Goal: Task Accomplishment & Management: Complete application form

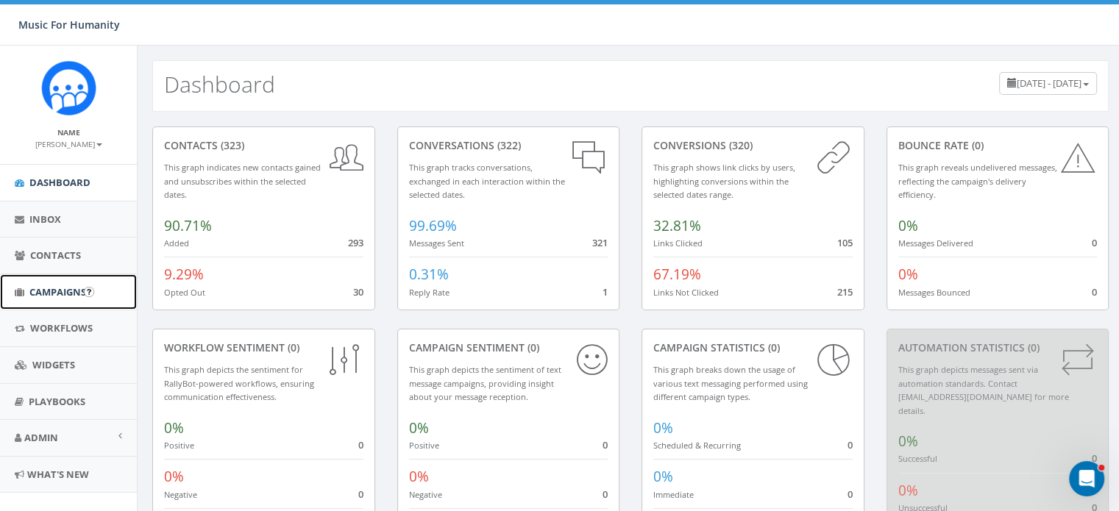
click at [52, 291] on span "Campaigns" at bounding box center [57, 291] width 57 height 13
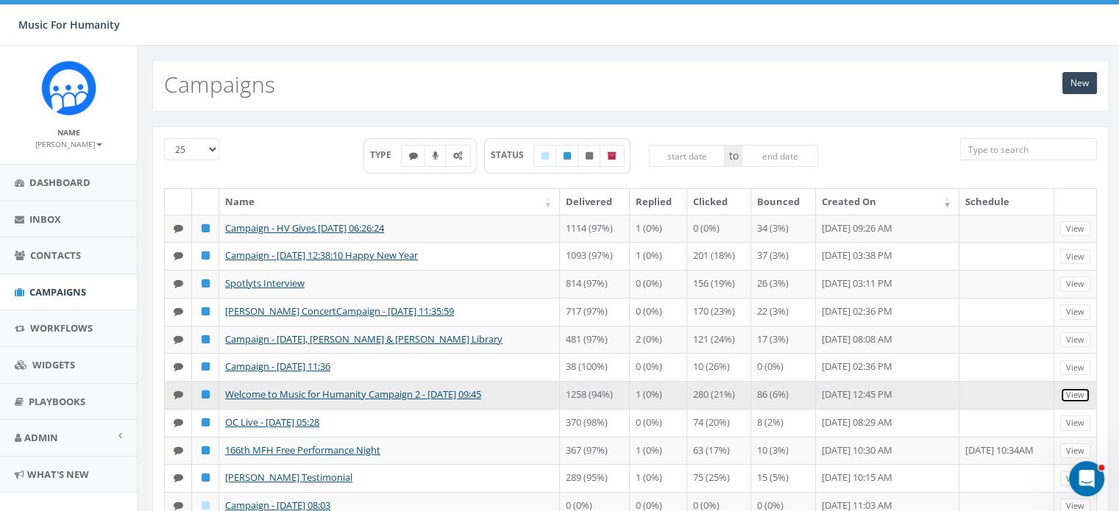
click at [1079, 403] on link "View" at bounding box center [1075, 395] width 30 height 15
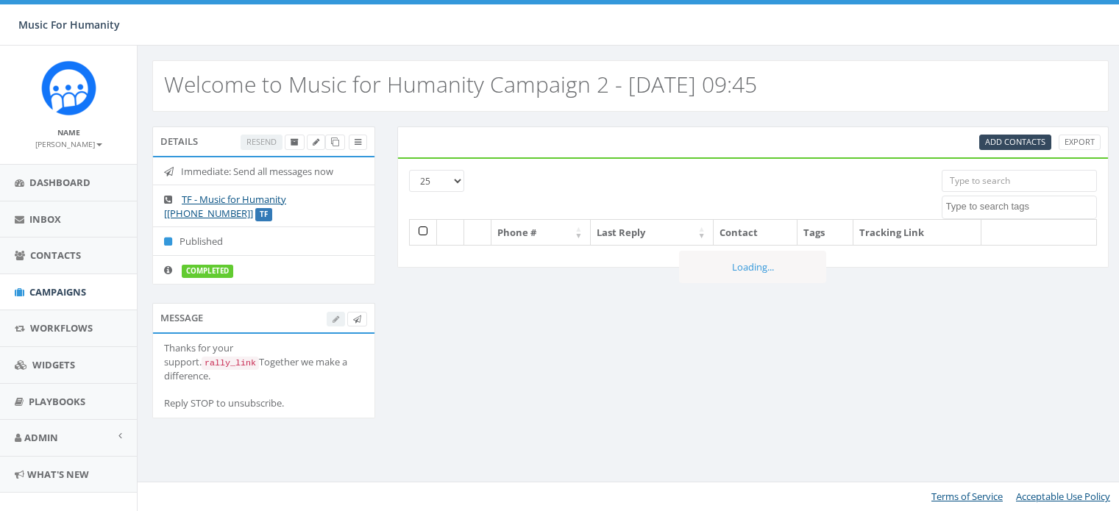
select select
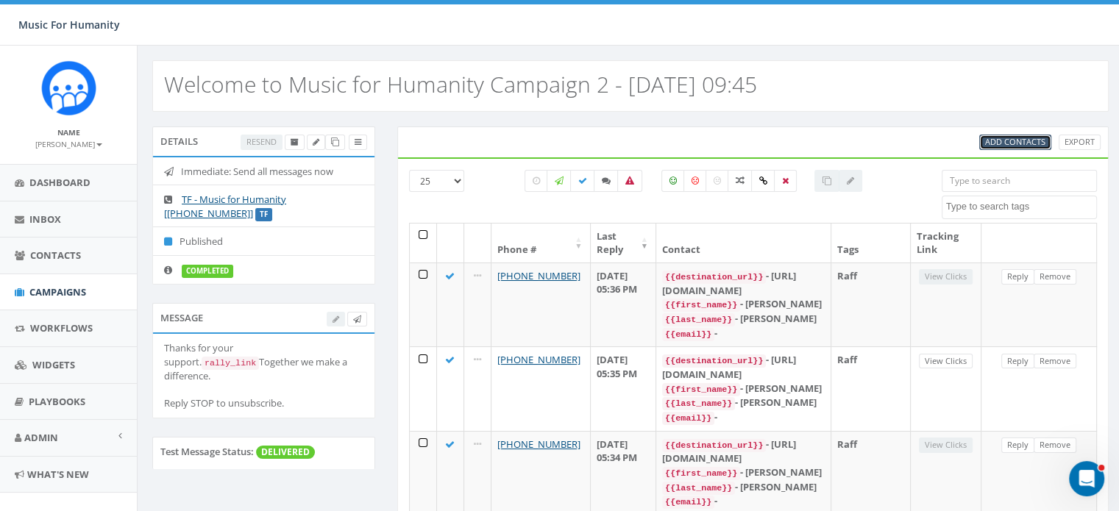
click at [1013, 136] on span "Add Contacts" at bounding box center [1015, 141] width 60 height 11
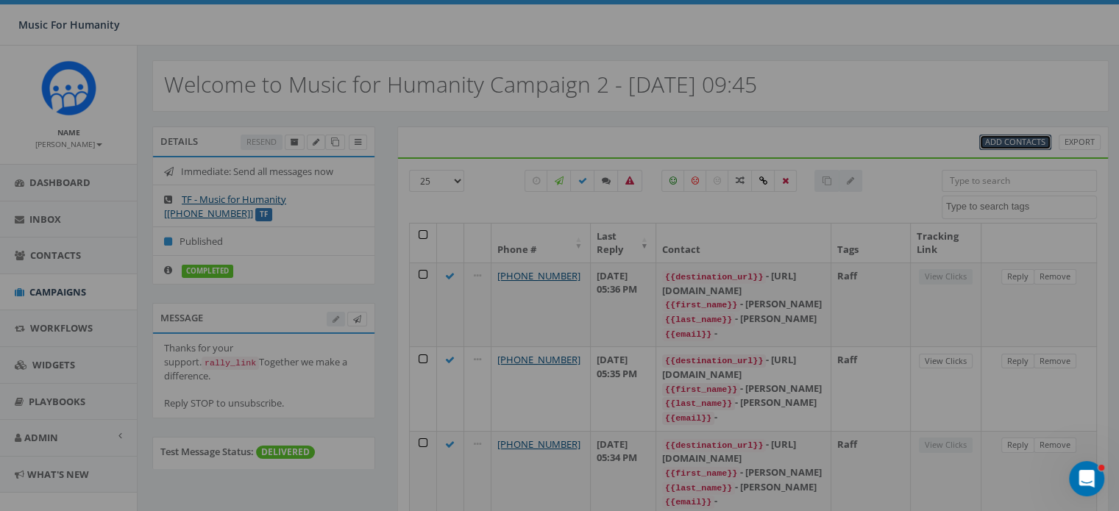
select select
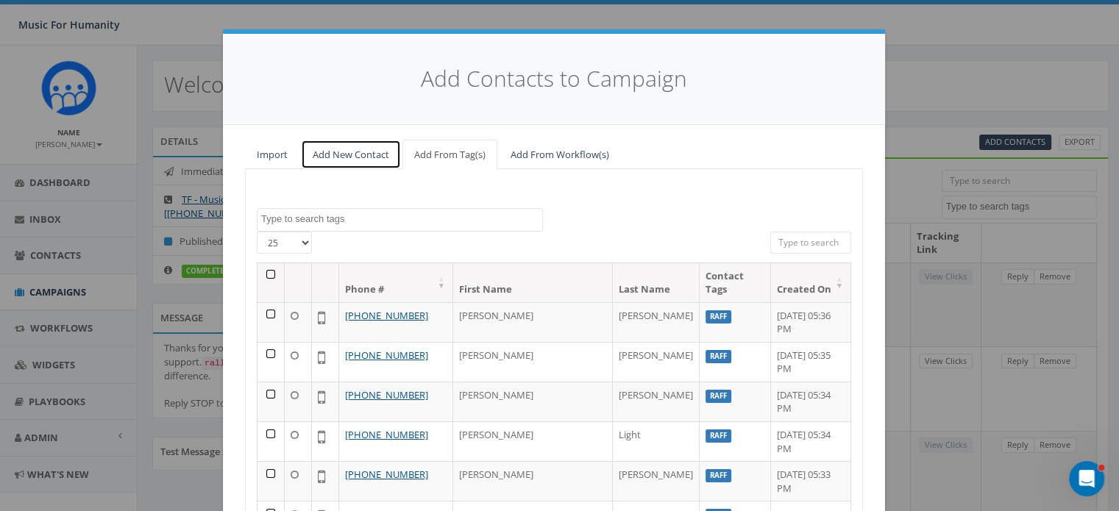
click at [337, 154] on link "Add New Contact" at bounding box center [351, 155] width 100 height 30
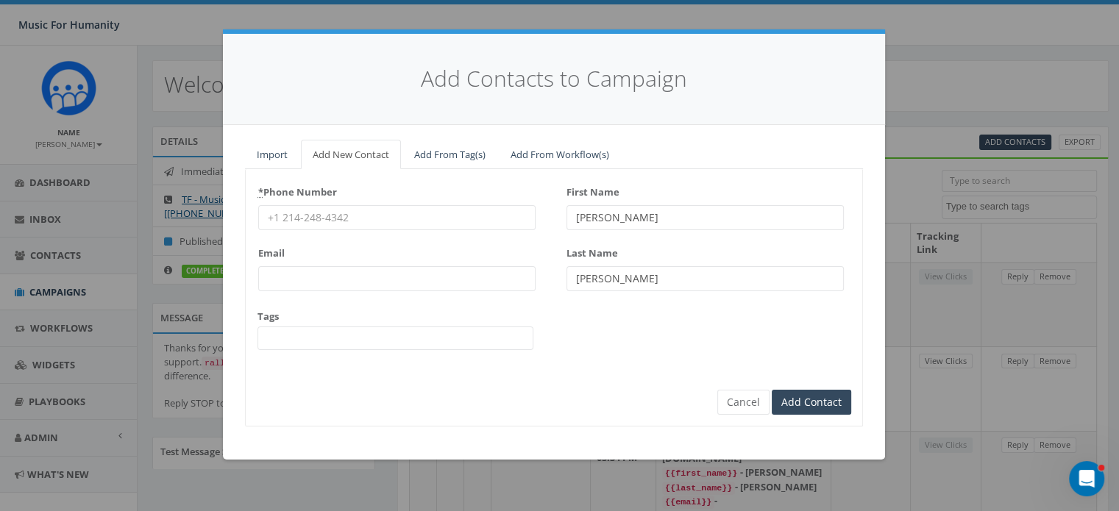
click at [288, 222] on input "* Phone Number" at bounding box center [396, 217] width 277 height 25
type input "3059236940"
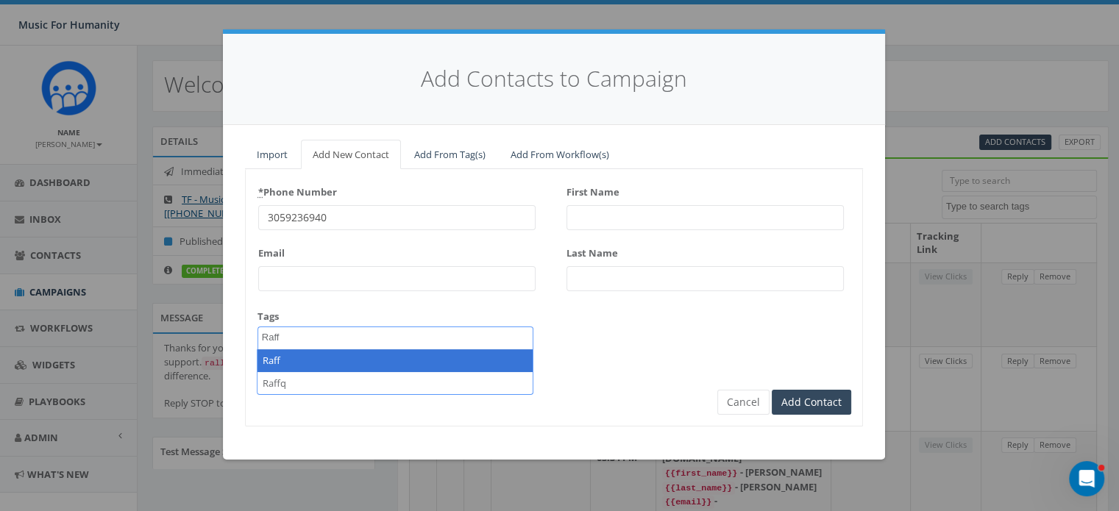
type textarea "Raff"
select select "Raff"
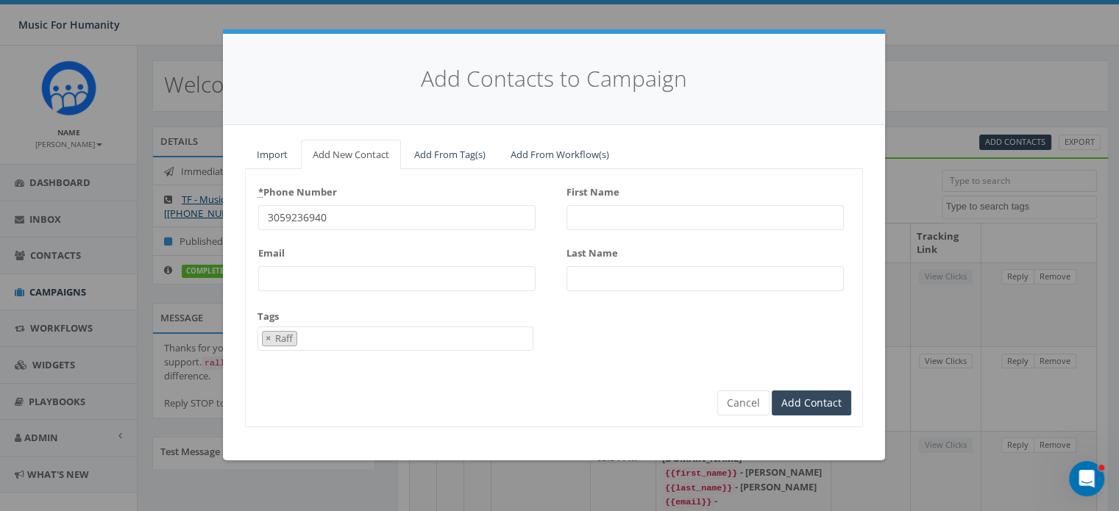
scroll to position [123, 0]
type input "Josh"
type input "Horton"
click at [772, 391] on input "Add Contact" at bounding box center [811, 403] width 79 height 25
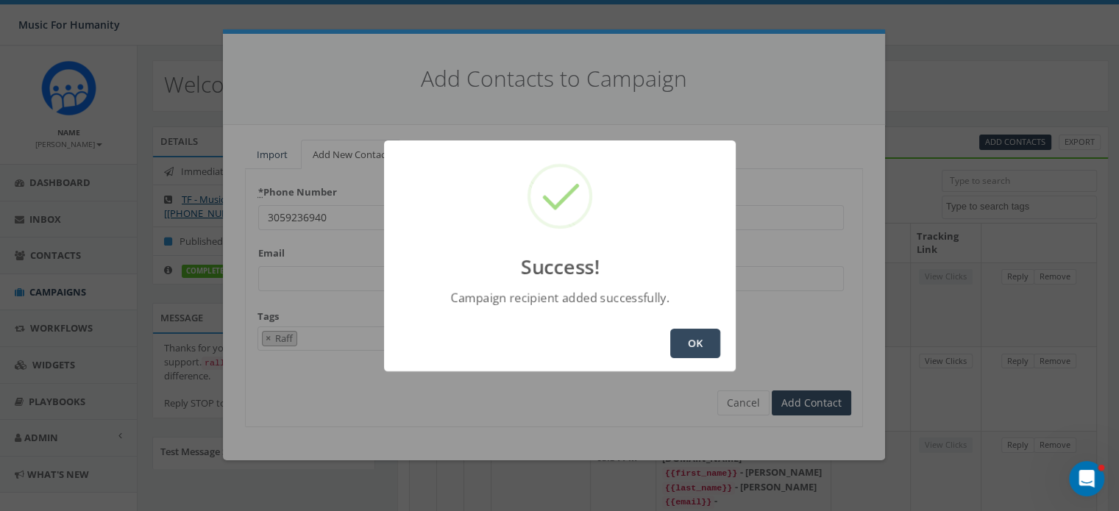
click at [688, 347] on button "OK" at bounding box center [695, 343] width 50 height 29
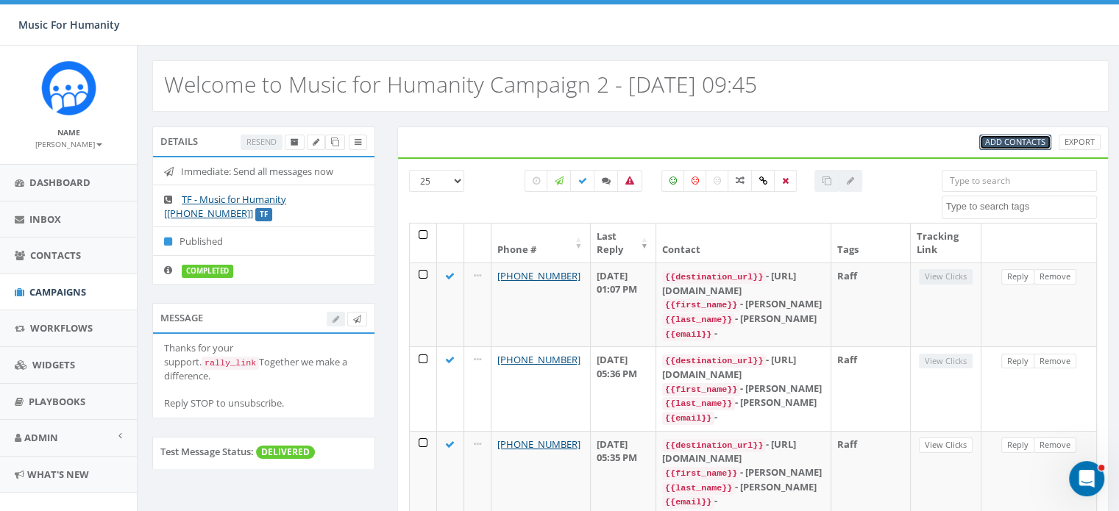
click at [998, 141] on span "Add Contacts" at bounding box center [1015, 141] width 60 height 11
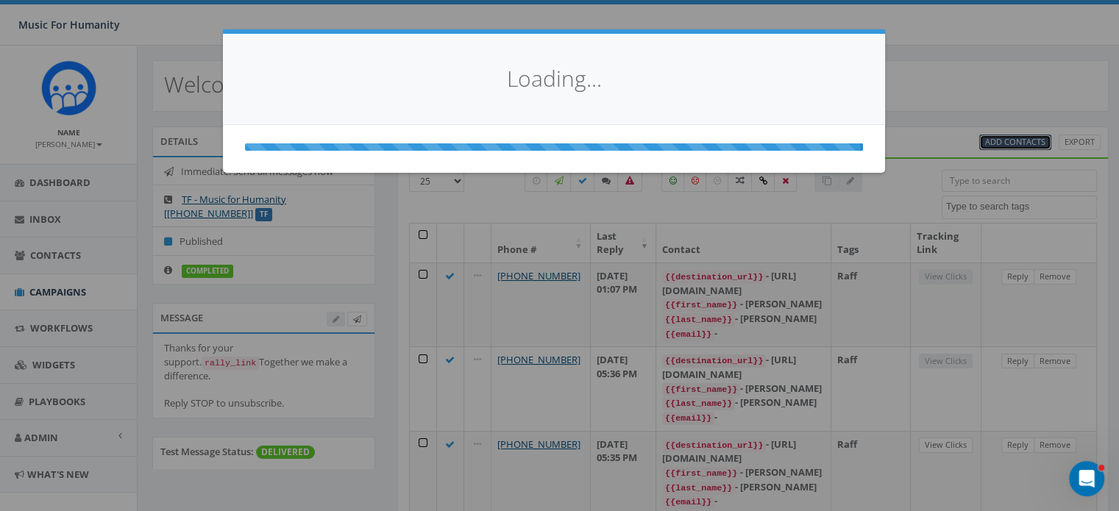
select select
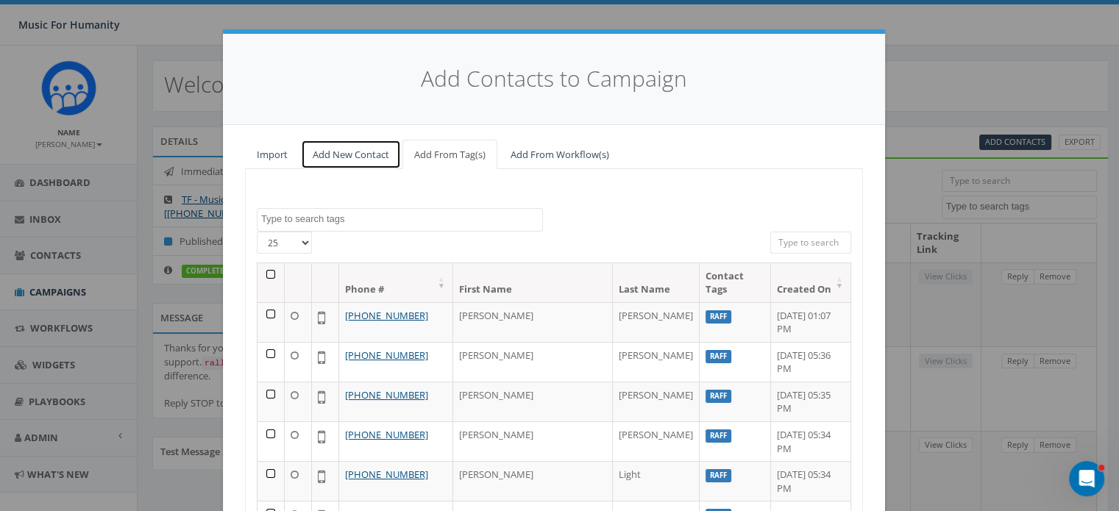
click at [349, 152] on link "Add New Contact" at bounding box center [351, 155] width 100 height 30
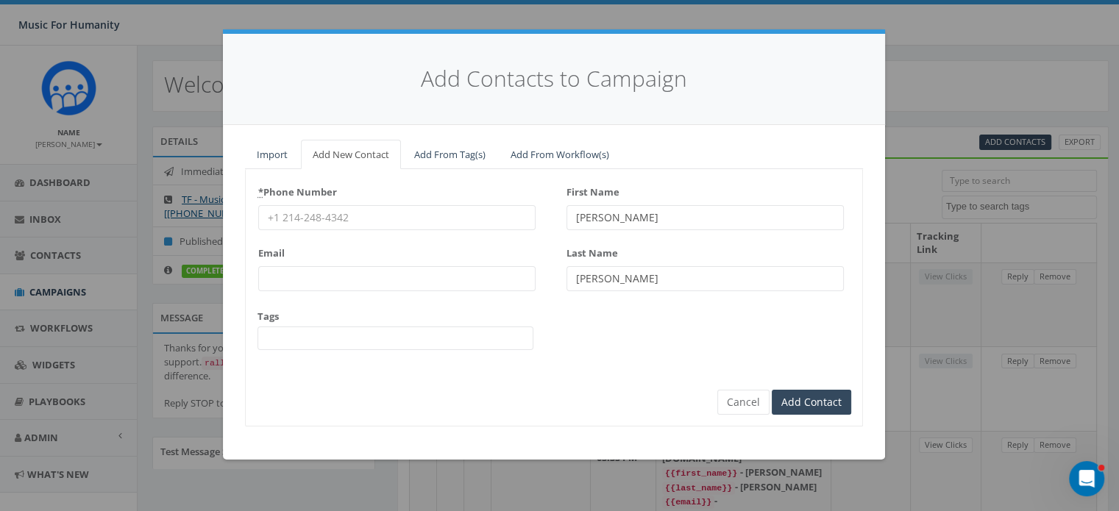
click at [311, 217] on input "* Phone Number" at bounding box center [396, 217] width 277 height 25
type input "8458919127"
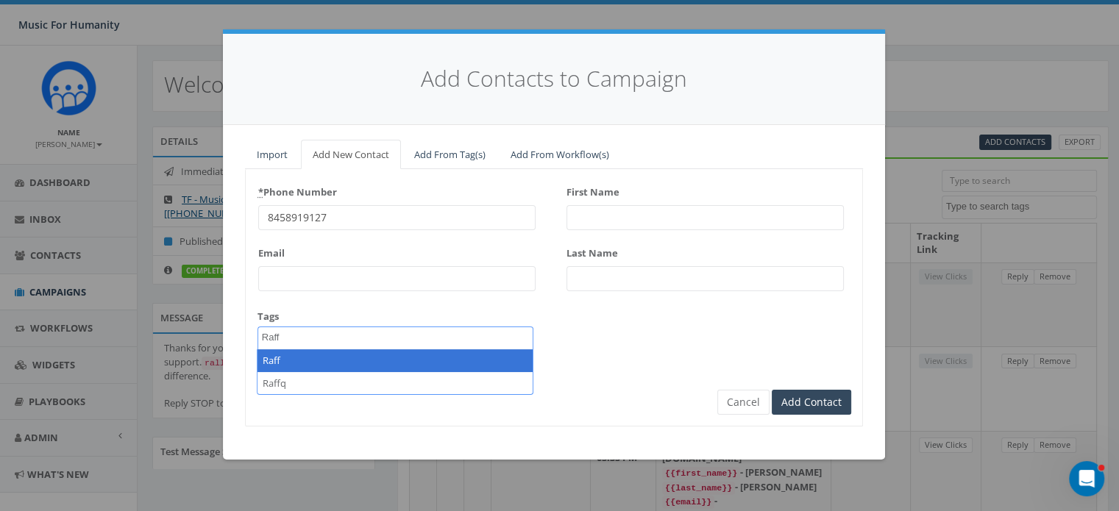
type textarea "Raff"
select select "Raff"
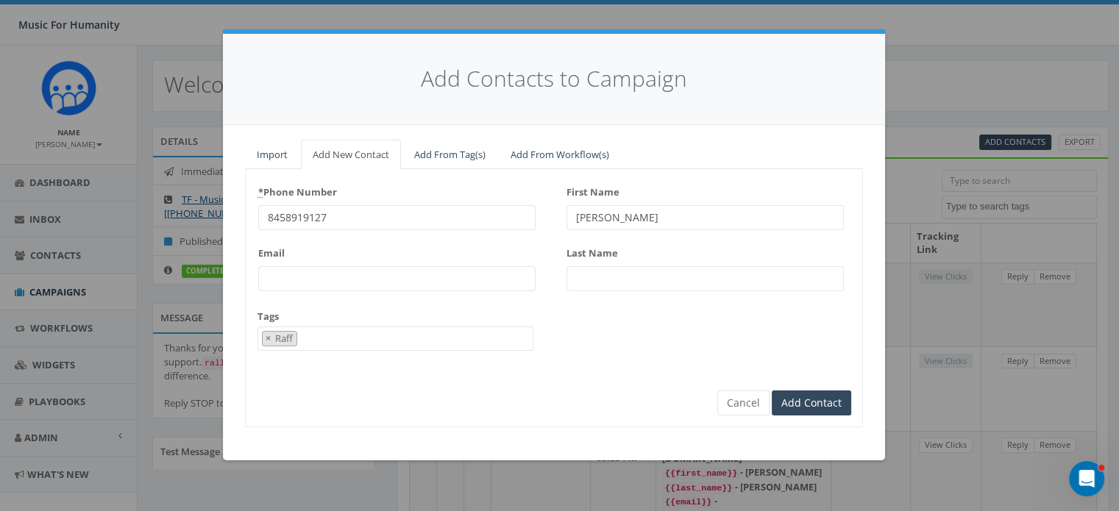
type input "Darrell"
type input "Ward"
click at [772, 391] on input "Add Contact" at bounding box center [811, 403] width 79 height 25
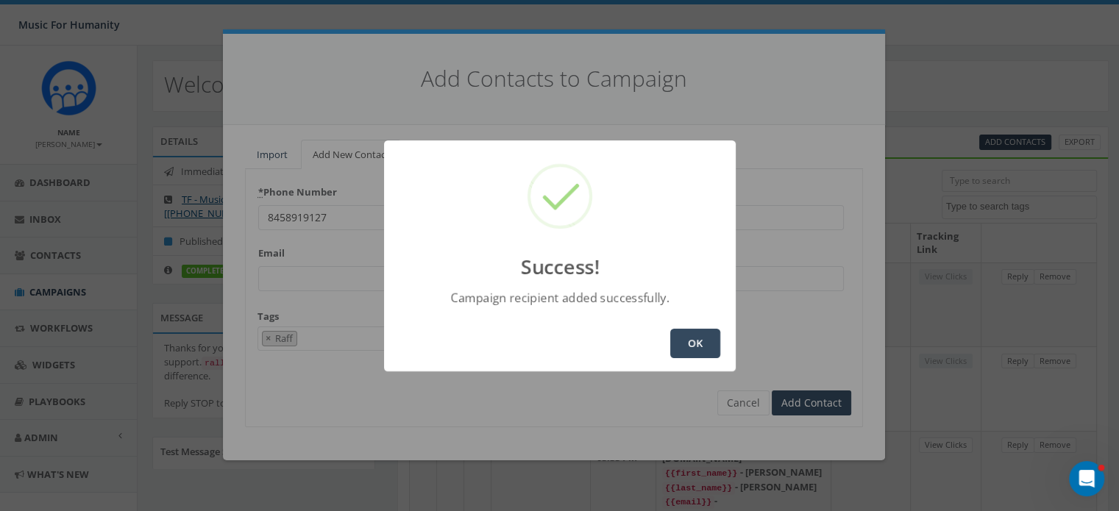
click at [692, 342] on button "OK" at bounding box center [695, 343] width 50 height 29
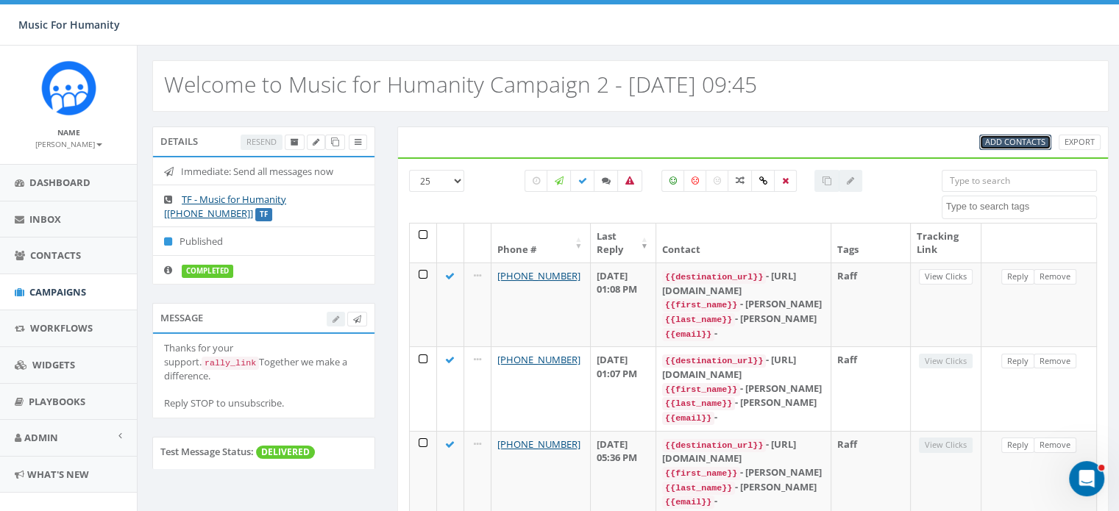
click at [1001, 139] on span "Add Contacts" at bounding box center [1015, 141] width 60 height 11
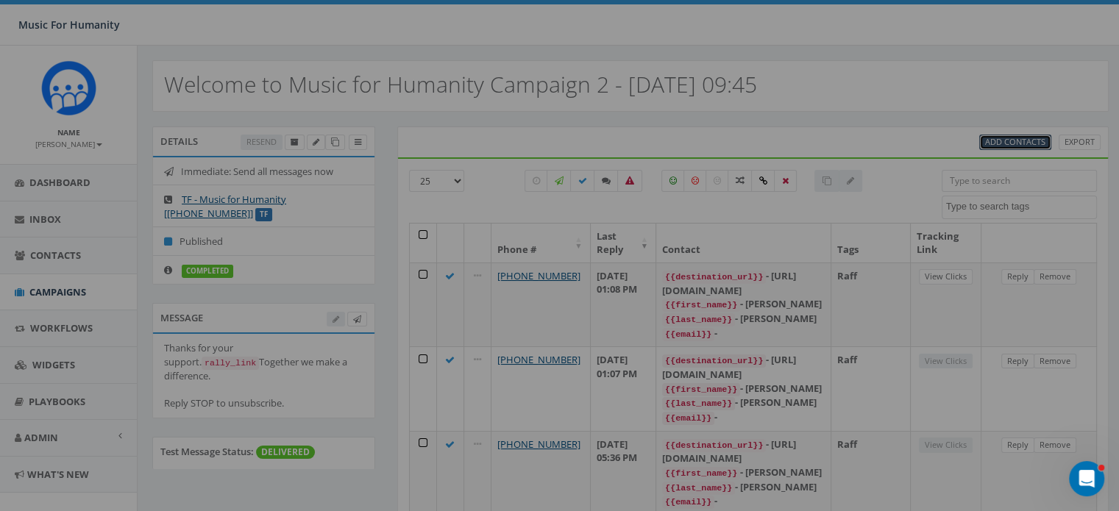
select select
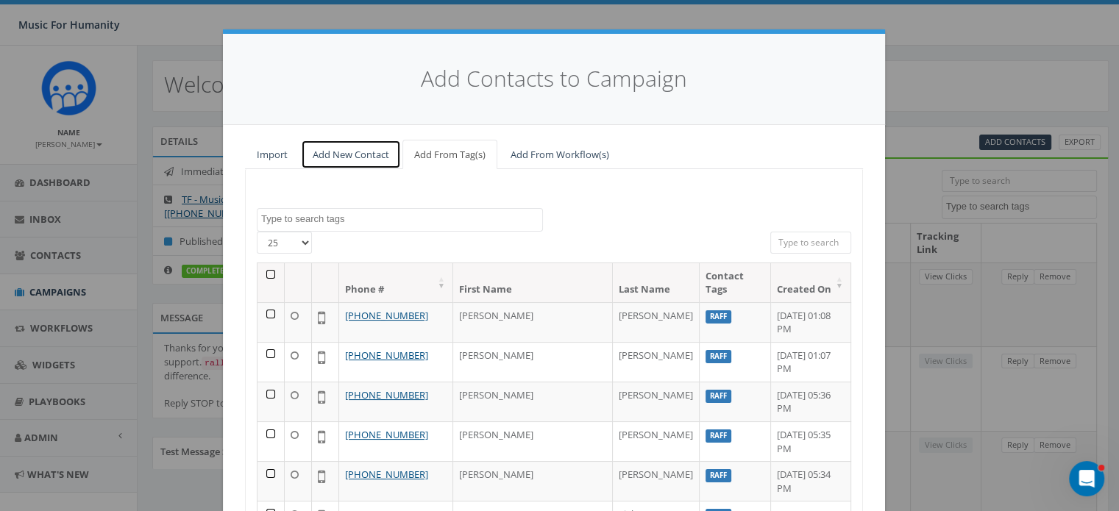
click at [341, 155] on link "Add New Contact" at bounding box center [351, 155] width 100 height 30
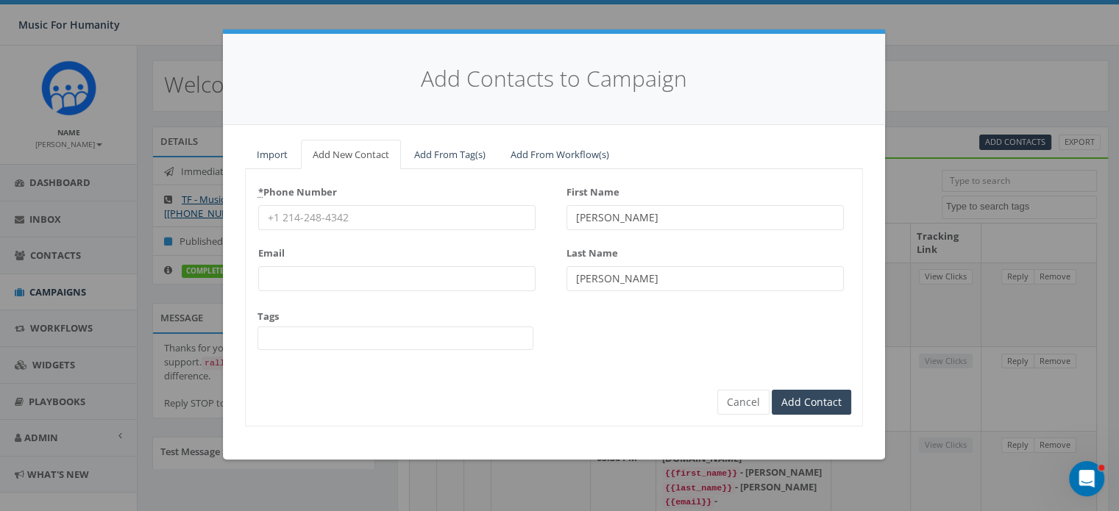
click at [315, 209] on input "* Phone Number" at bounding box center [396, 217] width 277 height 25
type input "8458313991"
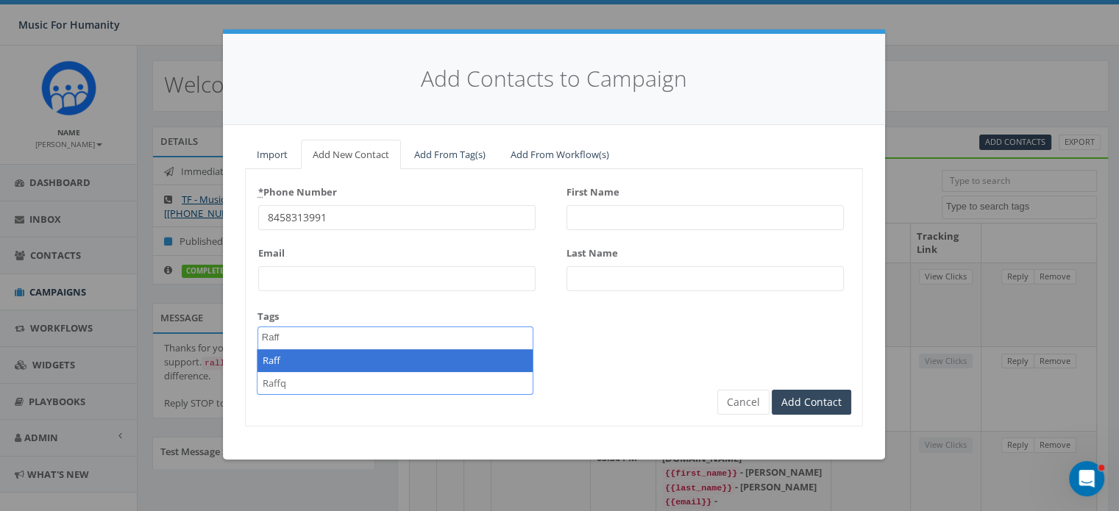
type textarea "Raff"
select select "Raff"
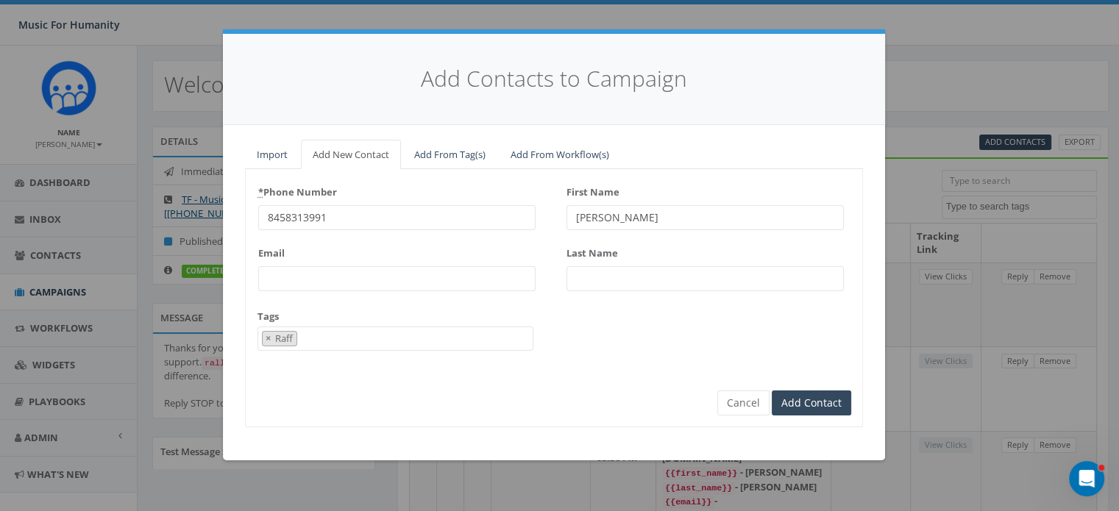
type input "Craig"
type input "Wolf"
click at [772, 391] on input "Add Contact" at bounding box center [811, 403] width 79 height 25
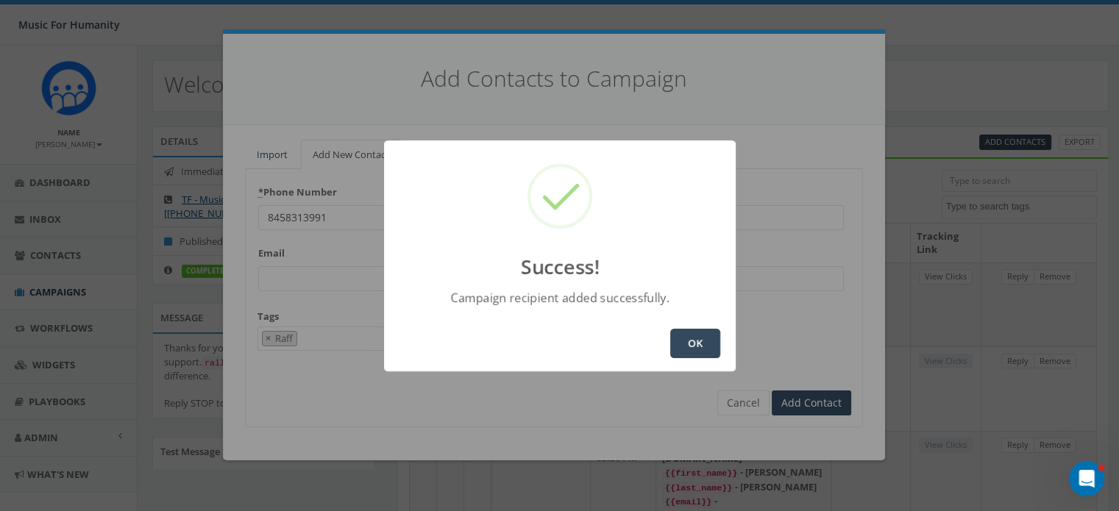
click at [711, 344] on button "OK" at bounding box center [695, 343] width 50 height 29
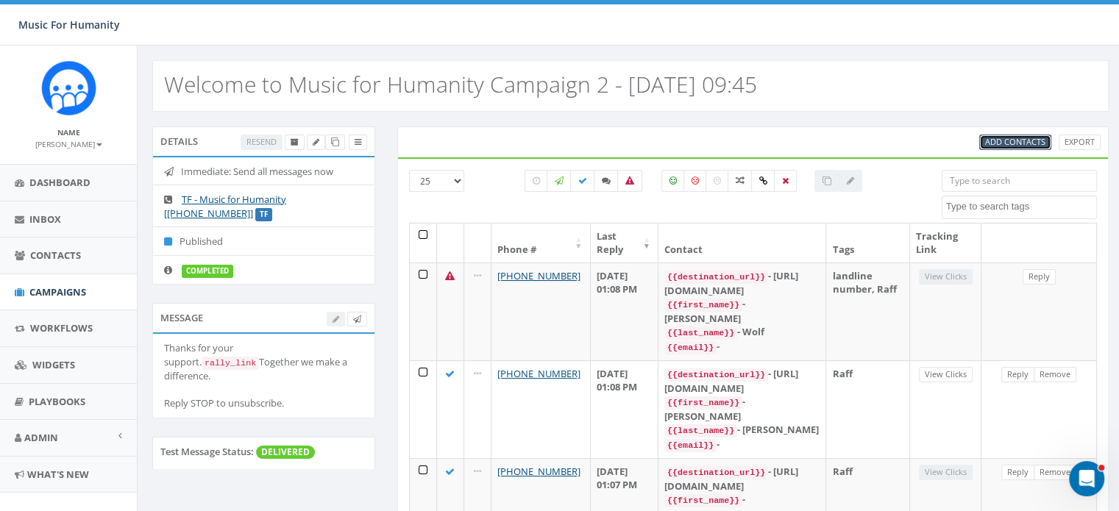
click at [1023, 138] on span "Add Contacts" at bounding box center [1015, 141] width 60 height 11
select select
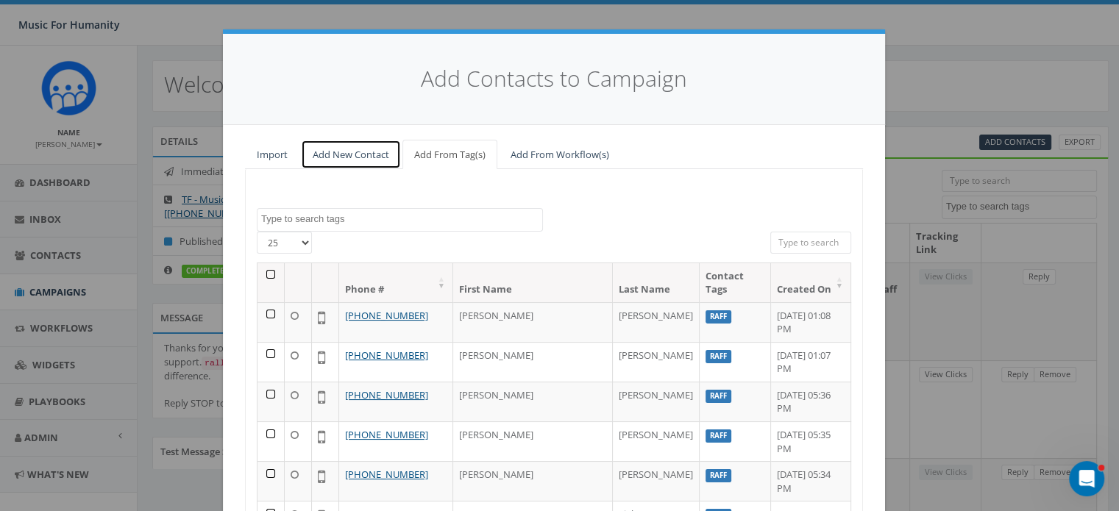
click at [342, 154] on link "Add New Contact" at bounding box center [351, 155] width 100 height 30
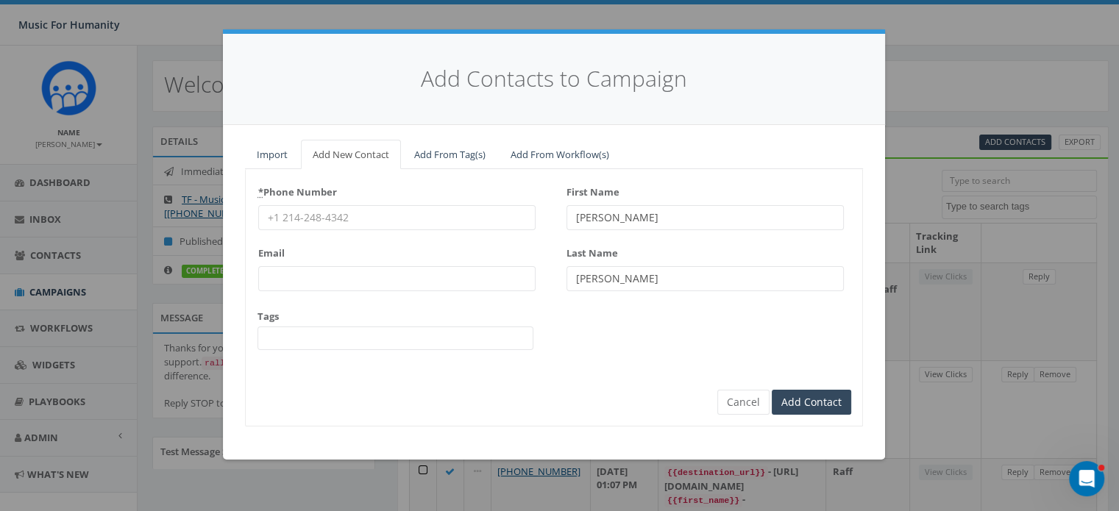
click at [338, 215] on input "* Phone Number" at bounding box center [396, 217] width 277 height 25
type input "8452162609"
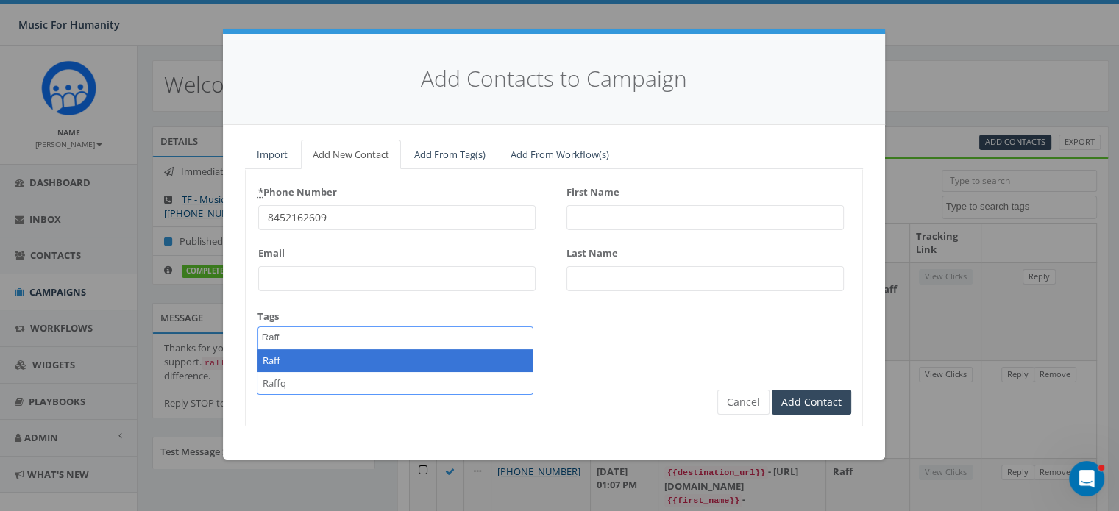
type textarea "Raff"
select select "Raff"
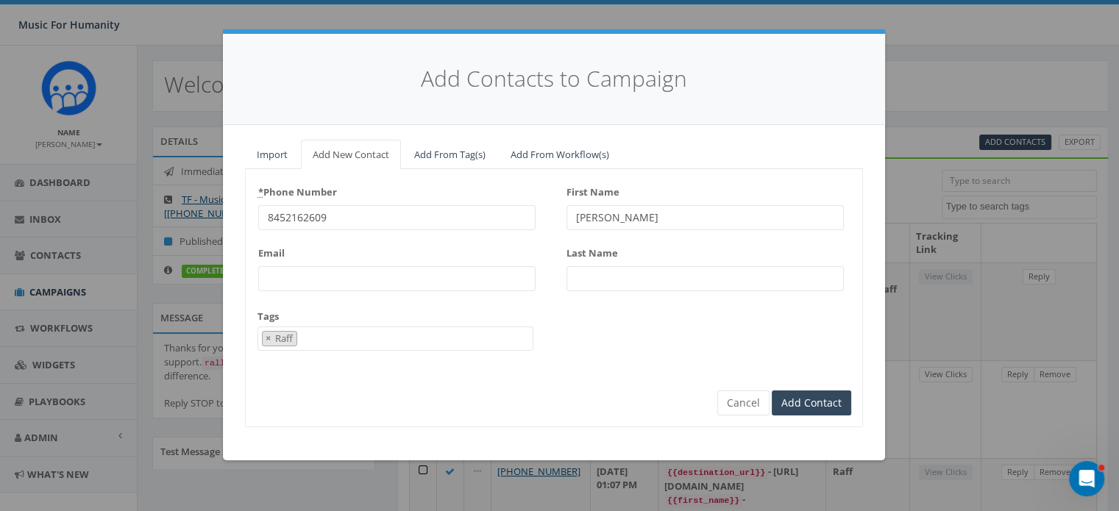
type input "Ann-Marie"
type input "Cervone"
click at [772, 391] on input "Add Contact" at bounding box center [811, 403] width 79 height 25
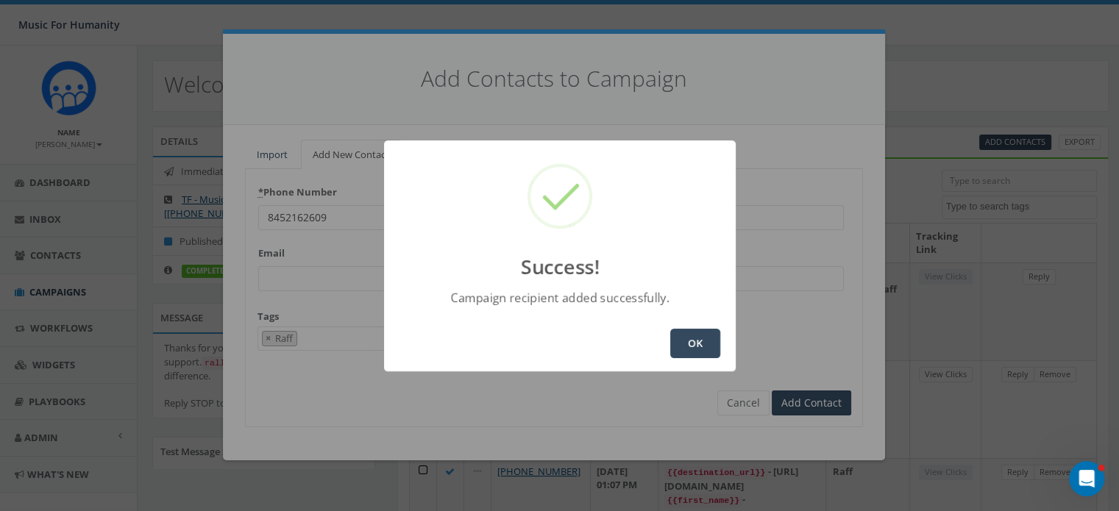
click at [697, 335] on button "OK" at bounding box center [695, 343] width 50 height 29
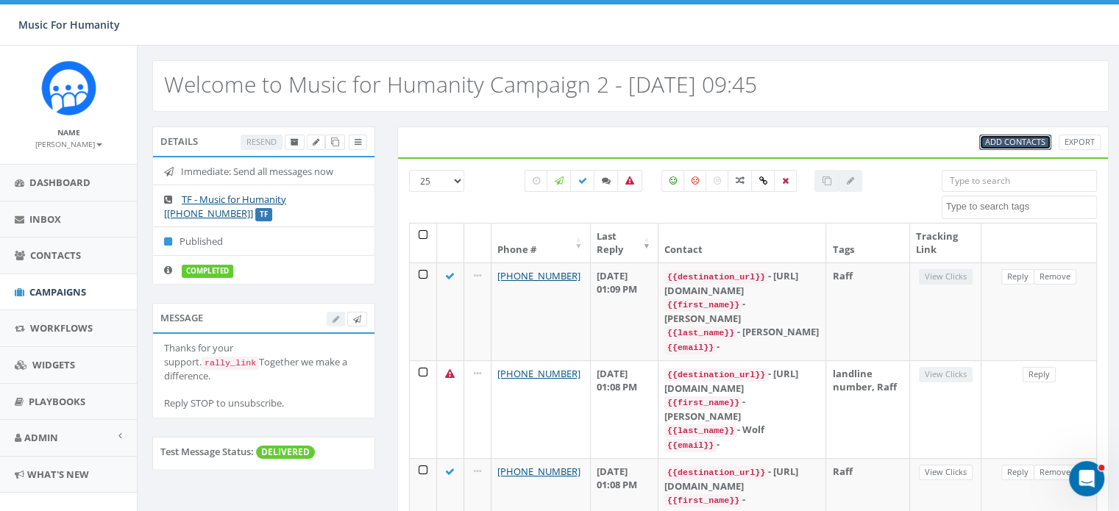
click at [1013, 138] on span "Add Contacts" at bounding box center [1015, 141] width 60 height 11
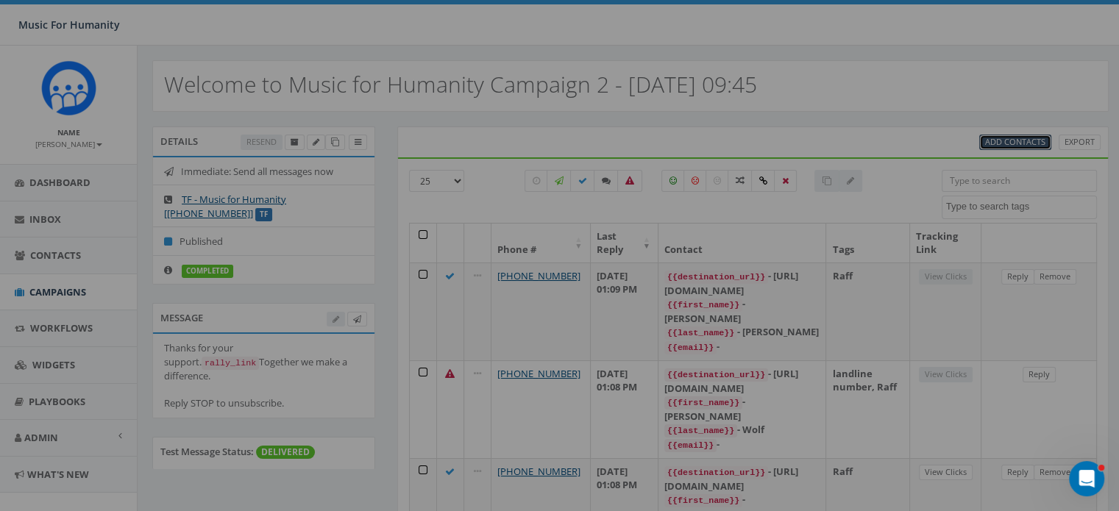
select select
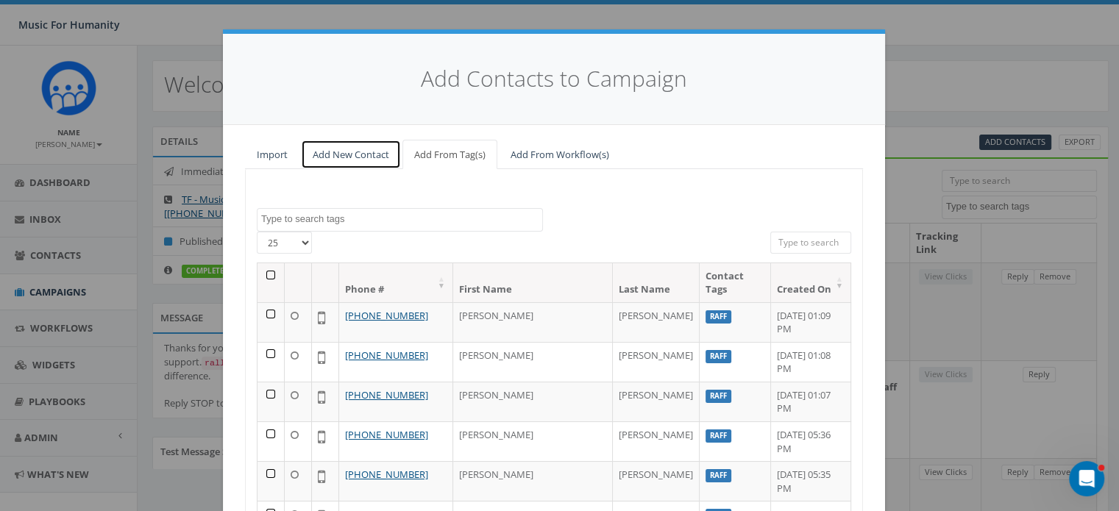
click at [347, 146] on link "Add New Contact" at bounding box center [351, 155] width 100 height 30
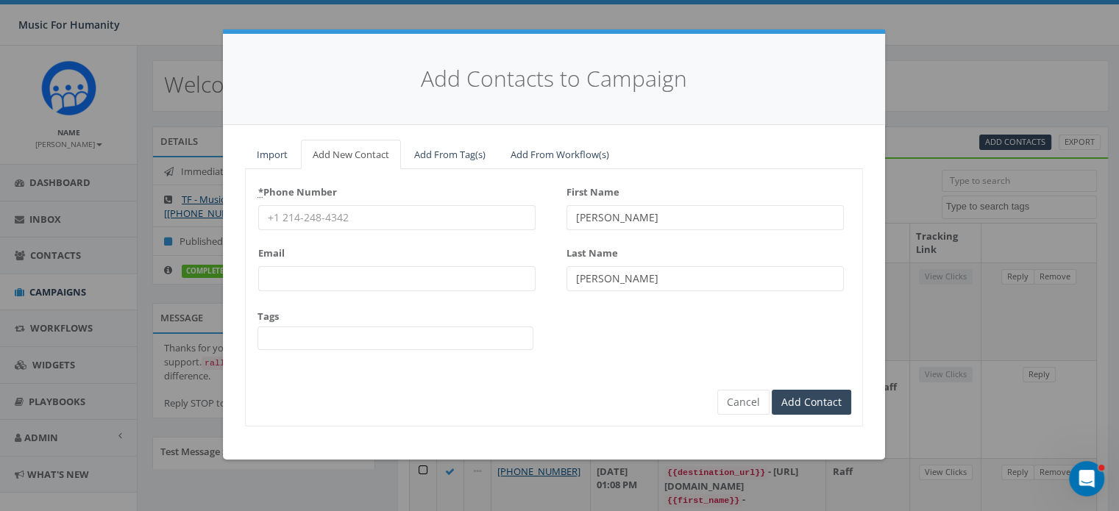
click at [298, 214] on input "* Phone Number" at bounding box center [396, 217] width 277 height 25
type input "9148919767"
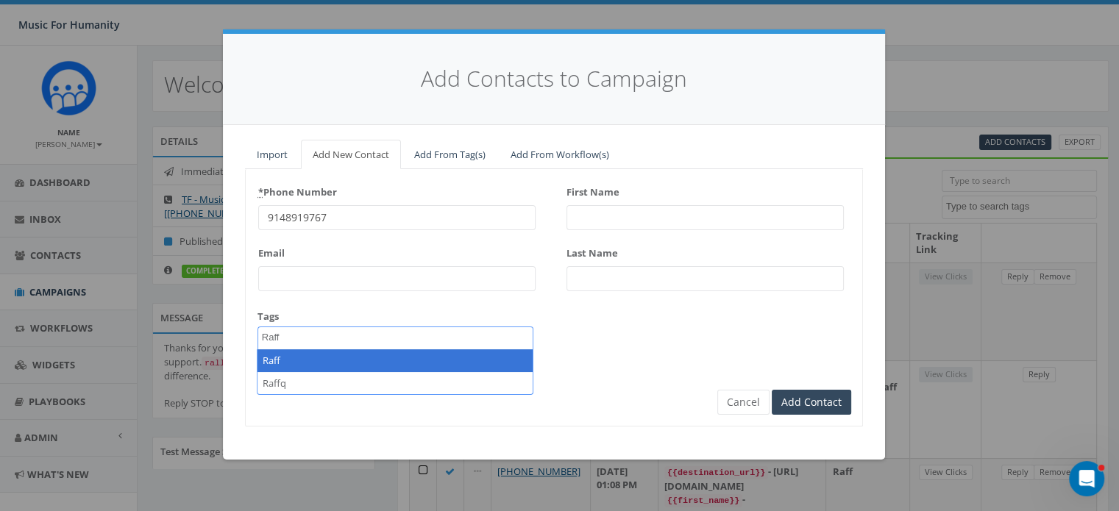
type textarea "Raff"
select select "Raff"
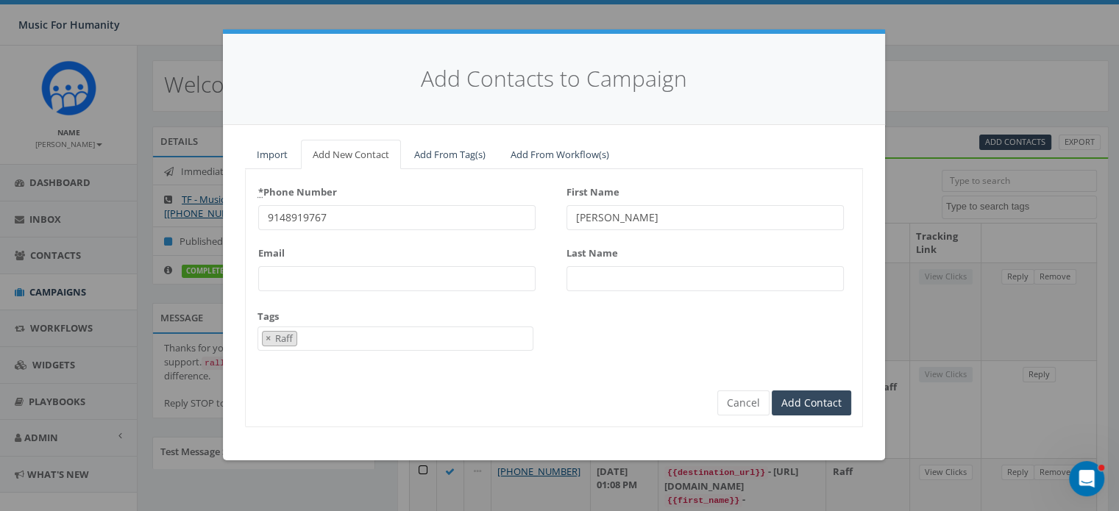
type input "Stephen"
type input "Powers"
click at [772, 391] on input "Add Contact" at bounding box center [811, 403] width 79 height 25
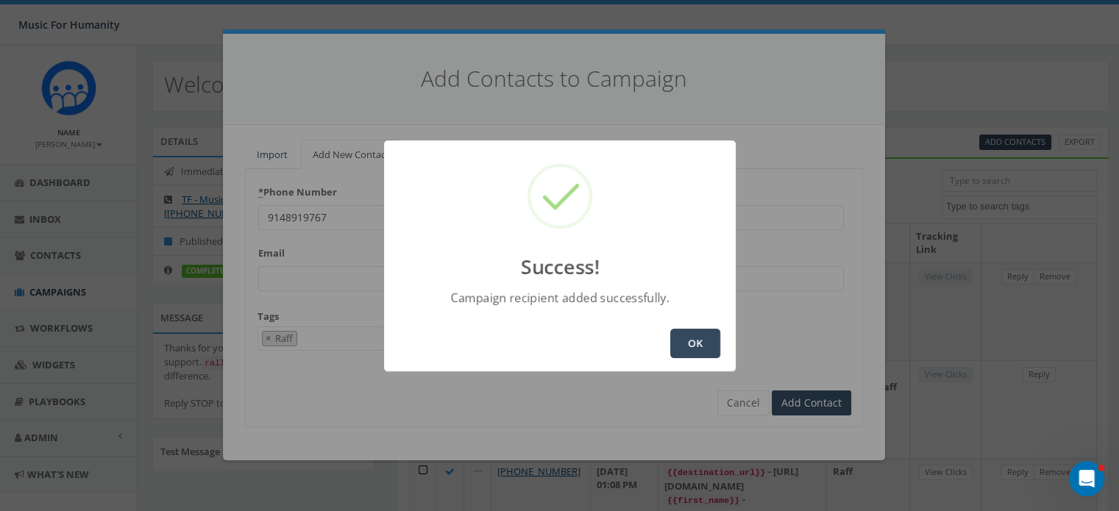
click at [697, 347] on button "OK" at bounding box center [695, 343] width 50 height 29
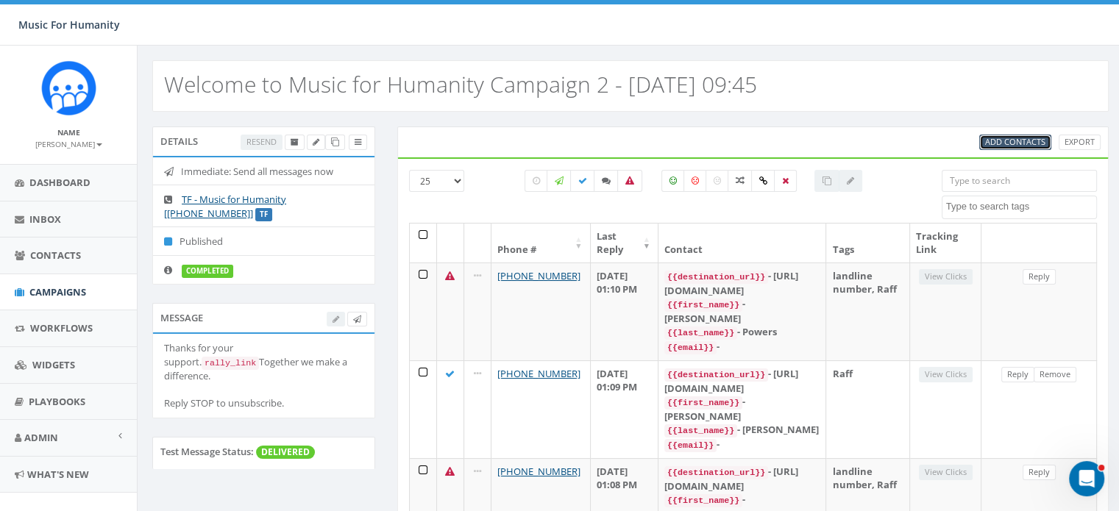
click at [1017, 137] on span "Add Contacts" at bounding box center [1015, 141] width 60 height 11
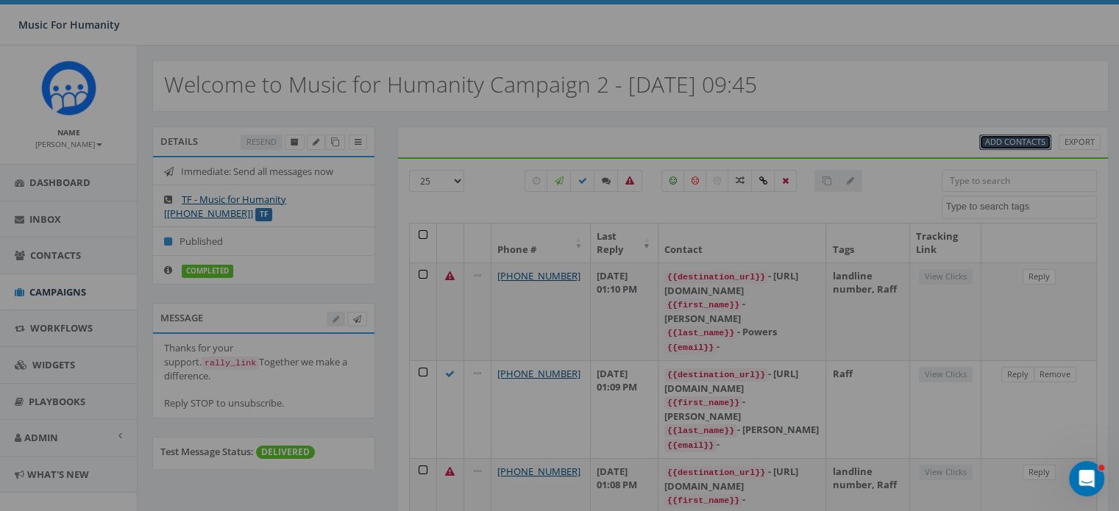
select select
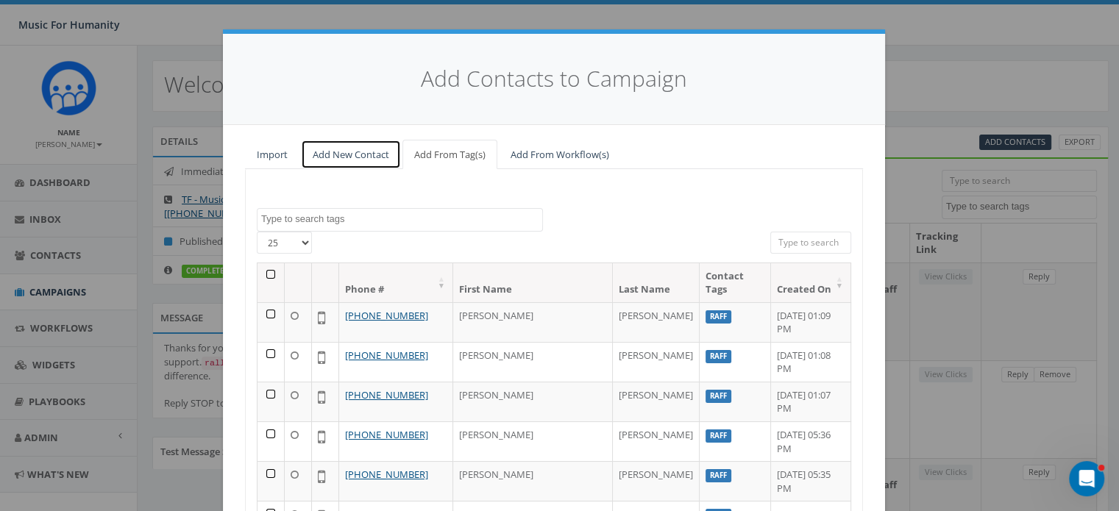
click at [333, 151] on link "Add New Contact" at bounding box center [351, 155] width 100 height 30
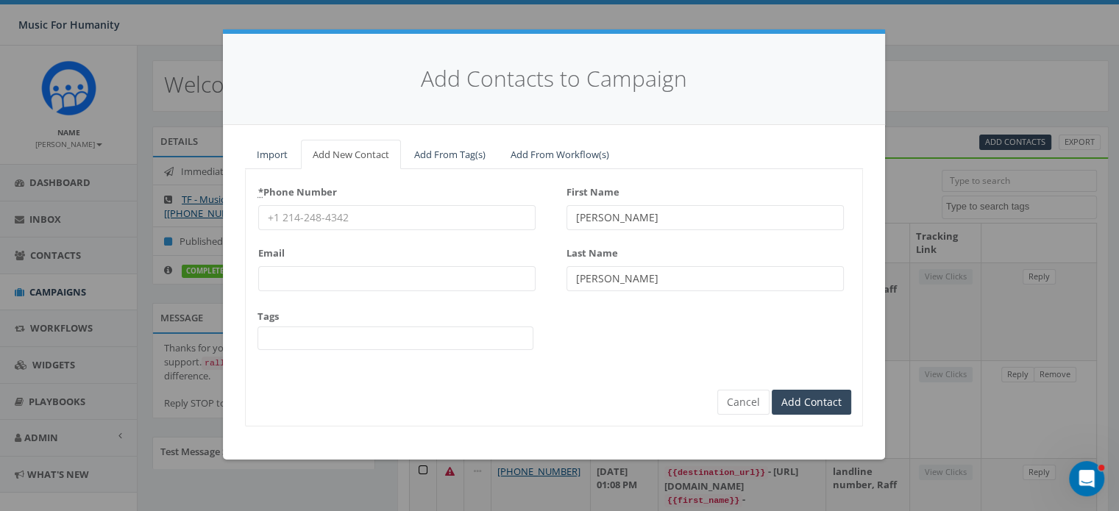
click at [372, 211] on input "* Phone Number" at bounding box center [396, 217] width 277 height 25
type input "9148419767"
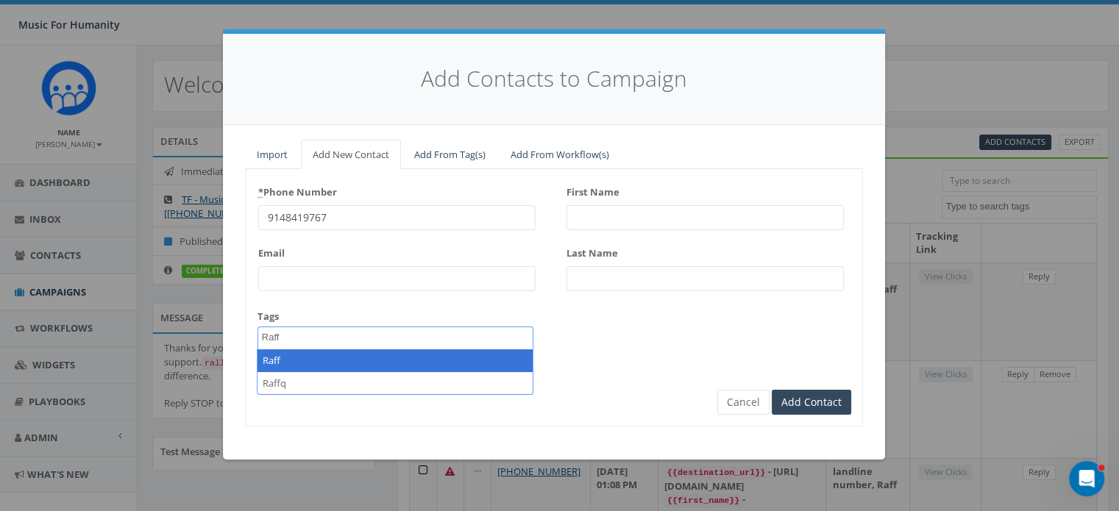
type textarea "Raff"
select select "Raff"
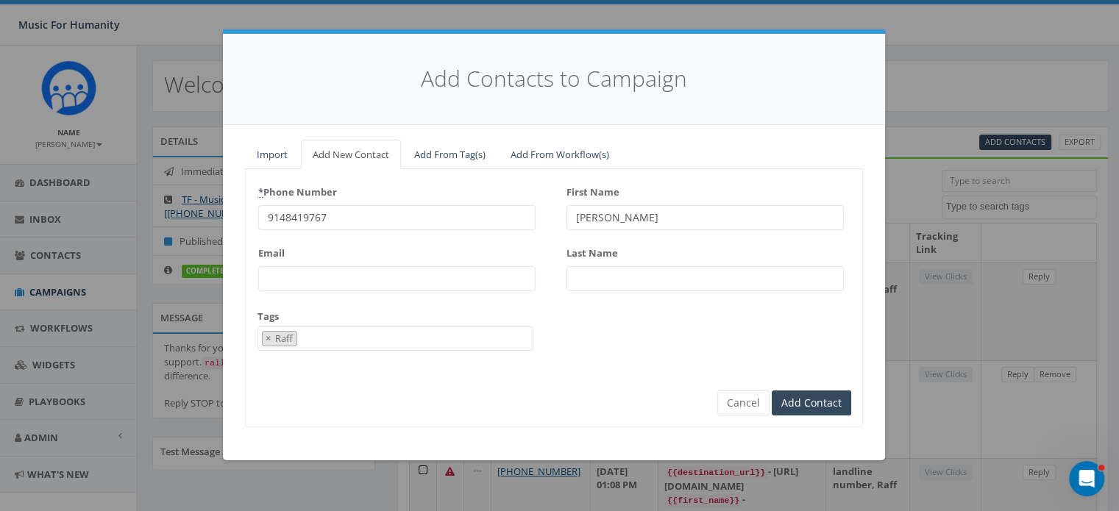
type input "Stephen"
type input "Powers"
click at [772, 391] on input "Add Contact" at bounding box center [811, 403] width 79 height 25
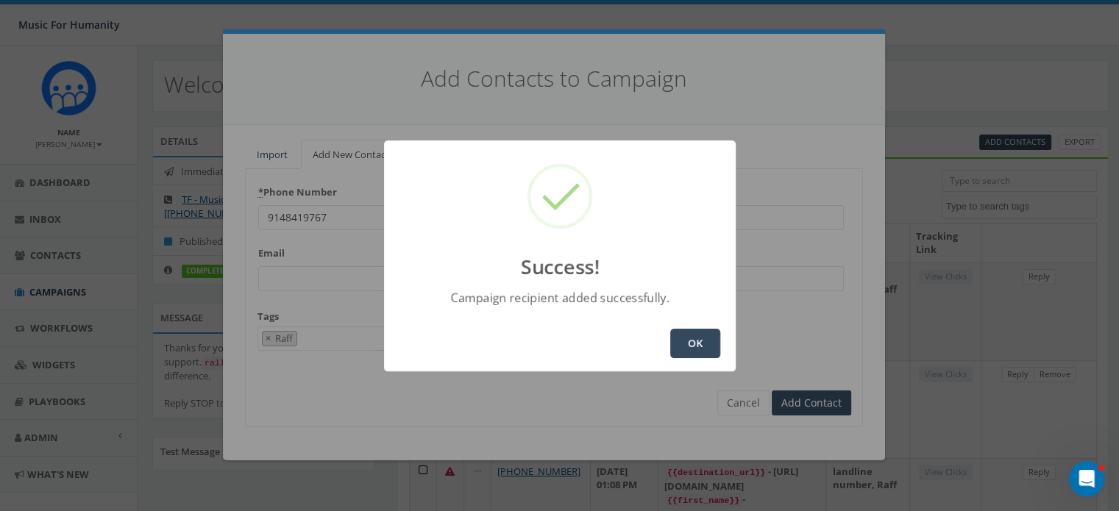
click at [692, 351] on button "OK" at bounding box center [695, 343] width 50 height 29
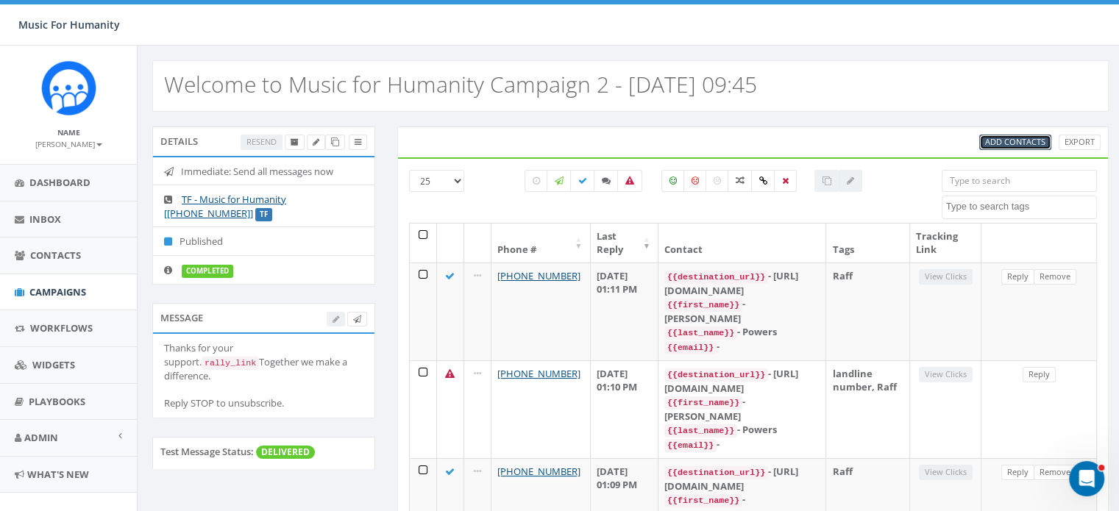
click at [1002, 138] on span "Add Contacts" at bounding box center [1015, 141] width 60 height 11
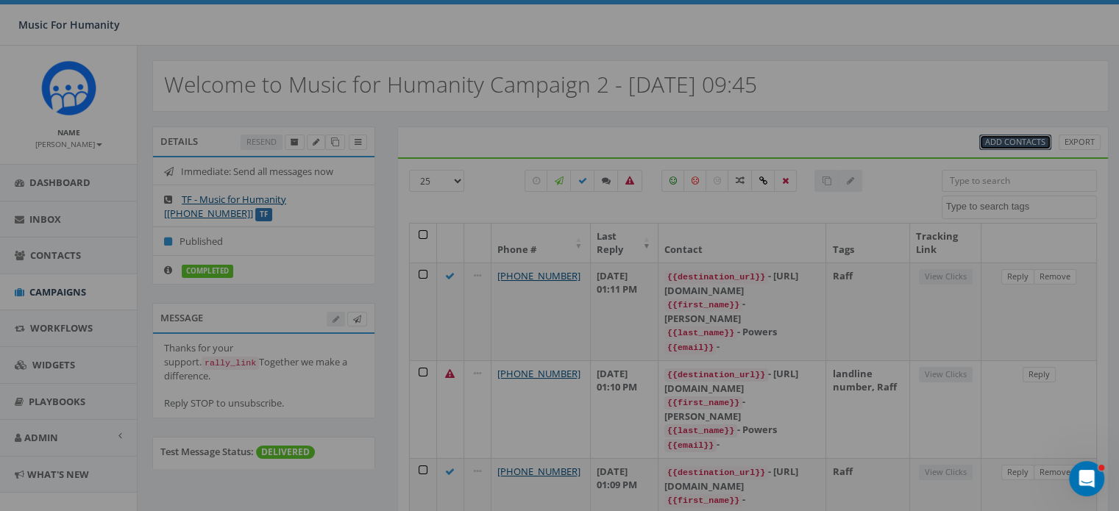
select select
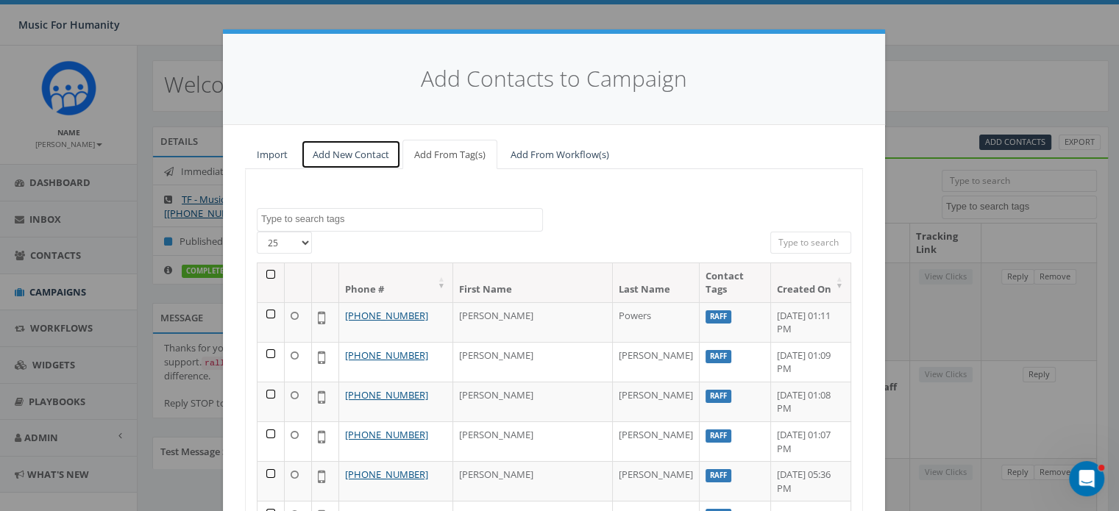
click at [353, 154] on link "Add New Contact" at bounding box center [351, 155] width 100 height 30
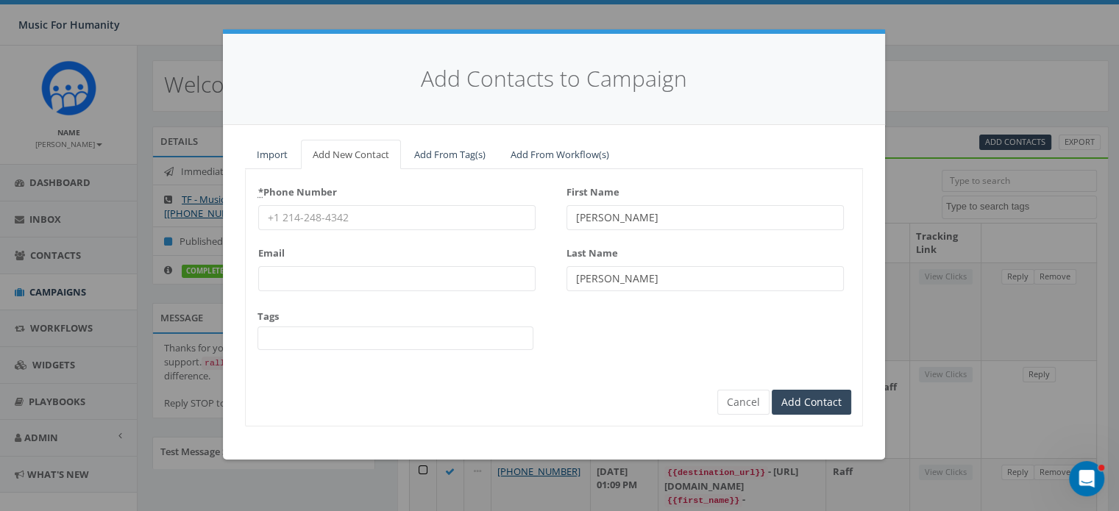
click at [318, 221] on input "* Phone Number" at bounding box center [396, 217] width 277 height 25
type input "2016023672"
type input "Mike"
type input "Tomasulo"
click at [742, 405] on button "Cancel" at bounding box center [743, 402] width 52 height 25
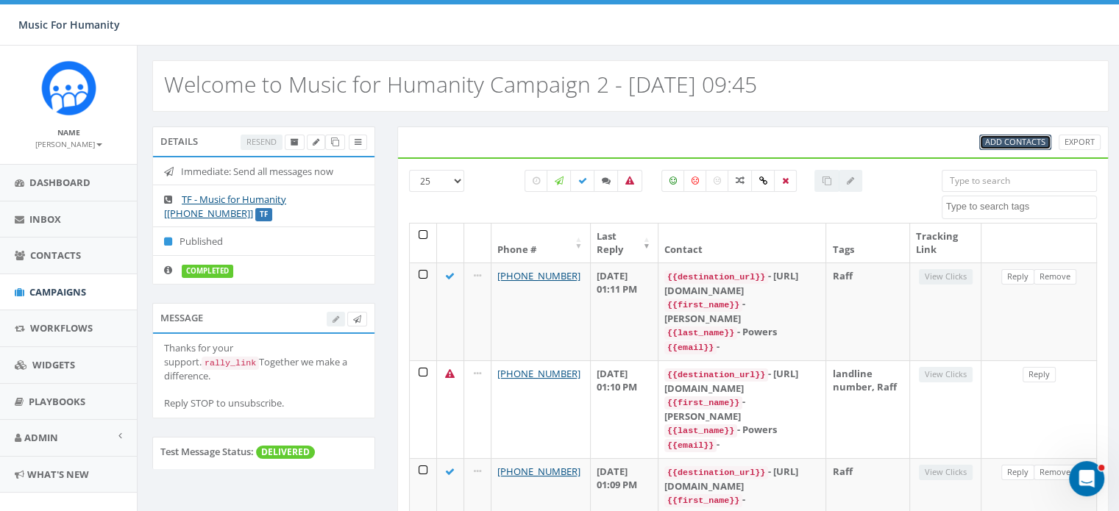
click at [1007, 139] on span "Add Contacts" at bounding box center [1015, 141] width 60 height 11
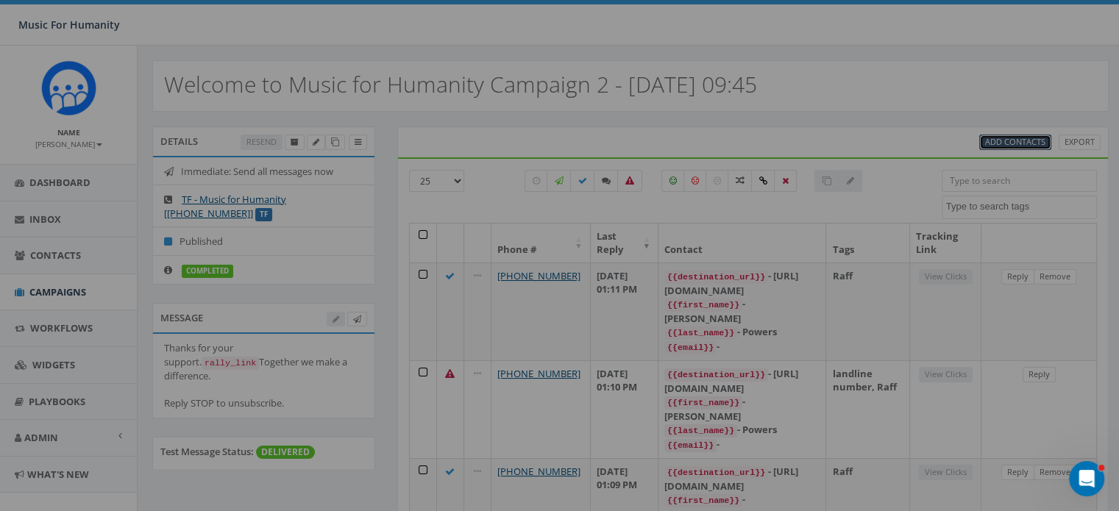
select select
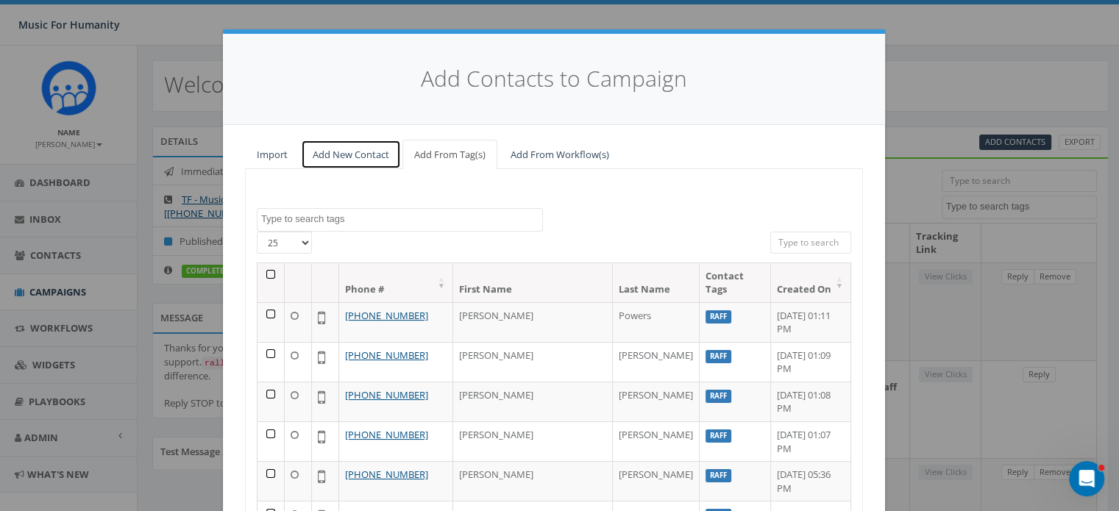
click at [337, 155] on link "Add New Contact" at bounding box center [351, 155] width 100 height 30
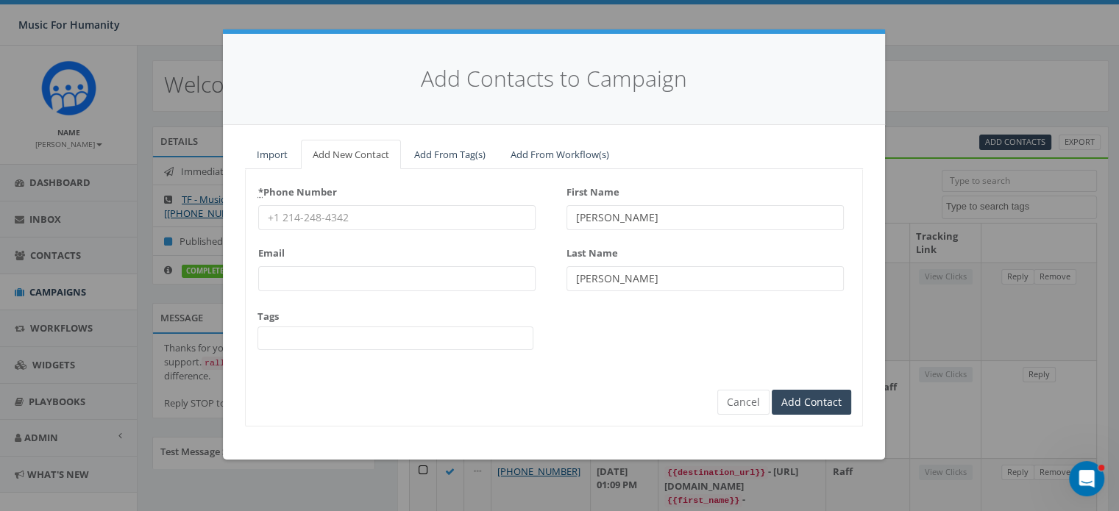
click at [310, 216] on input "* Phone Number" at bounding box center [396, 217] width 277 height 25
type input "9737690740"
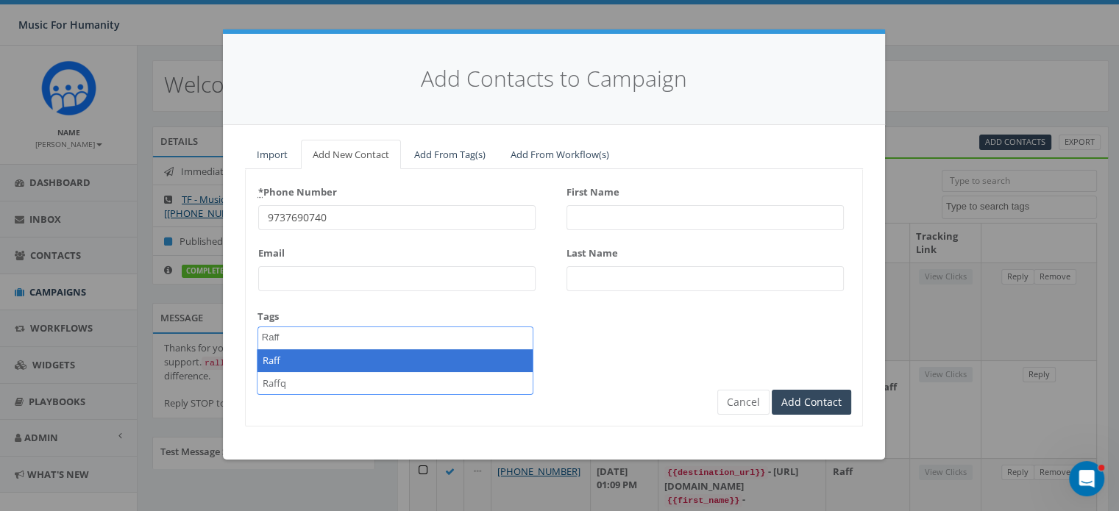
type textarea "Raff"
select select "Raff"
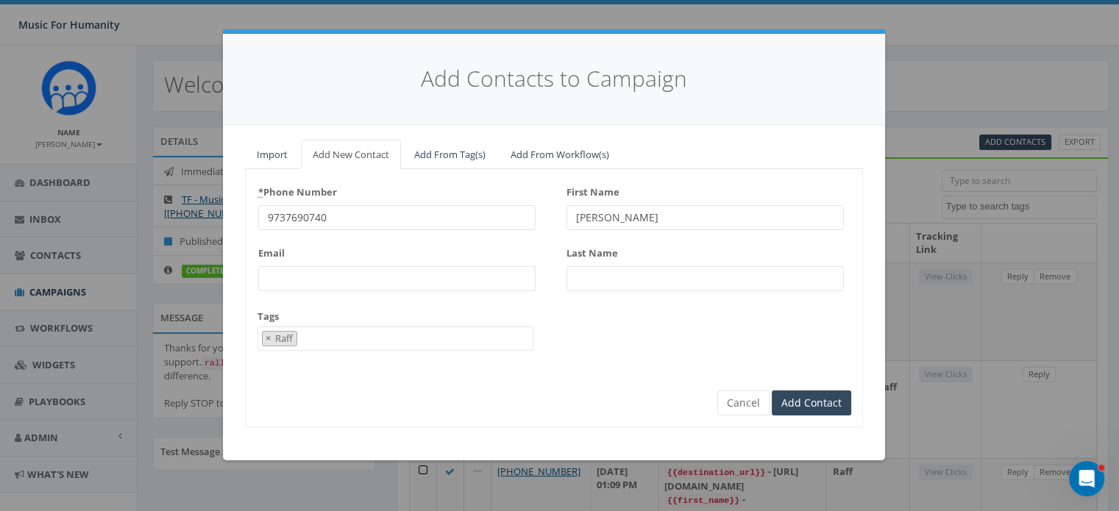
type input "Jeannine"
type input "Everett"
click at [772, 391] on input "Add Contact" at bounding box center [811, 403] width 79 height 25
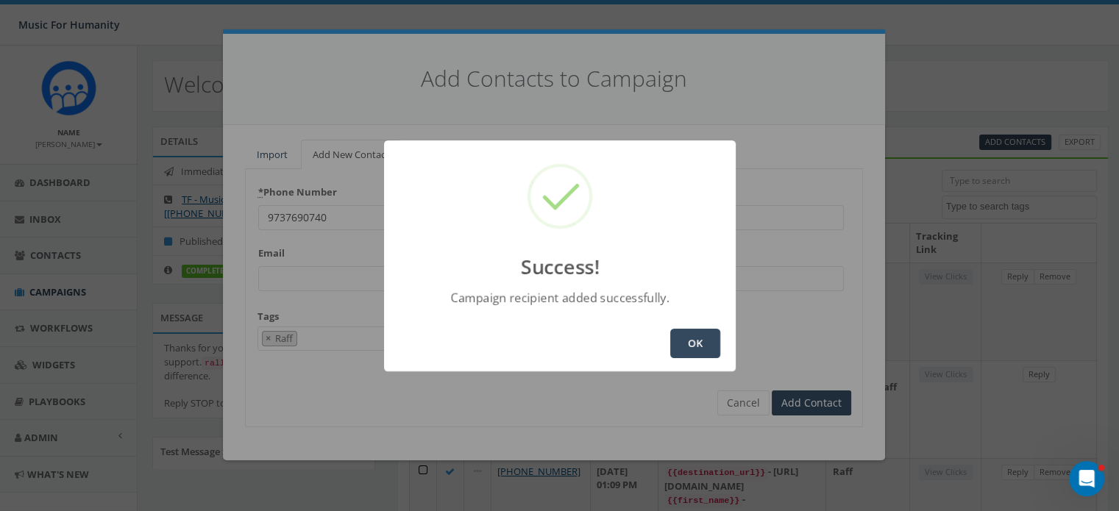
click at [703, 335] on button "OK" at bounding box center [695, 343] width 50 height 29
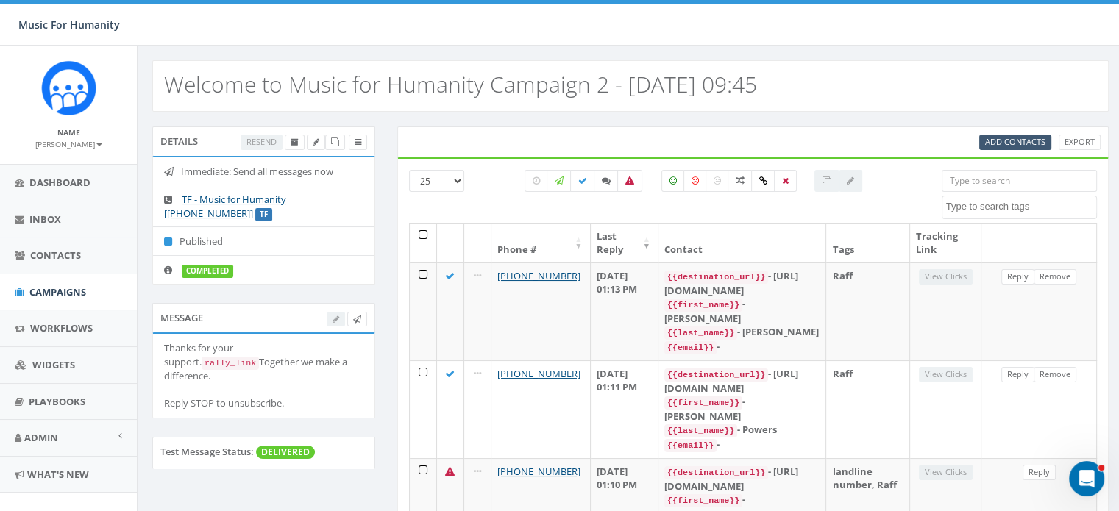
drag, startPoint x: 954, startPoint y: 167, endPoint x: 983, endPoint y: 143, distance: 37.6
click at [1007, 138] on span "Add Contacts" at bounding box center [1015, 141] width 60 height 11
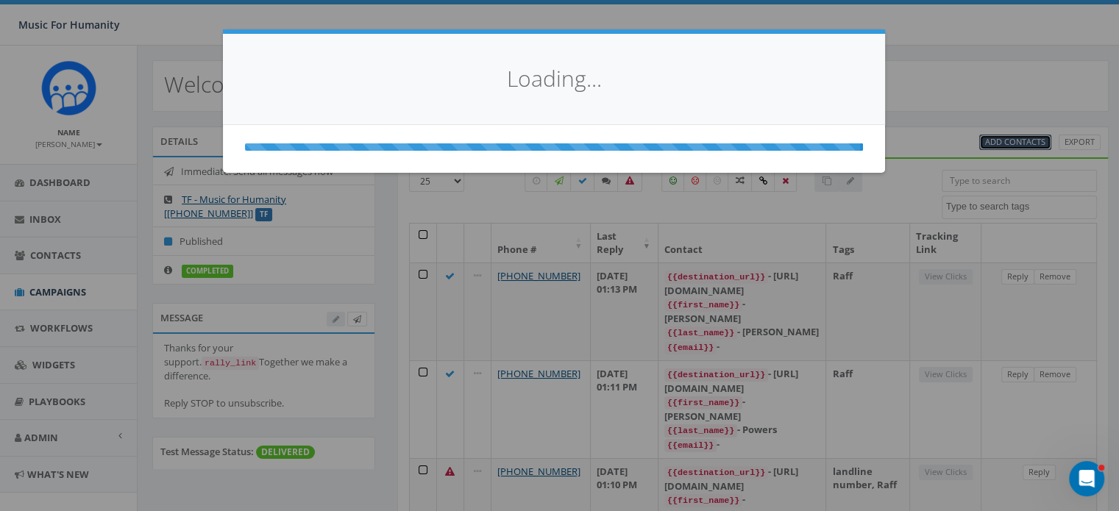
select select
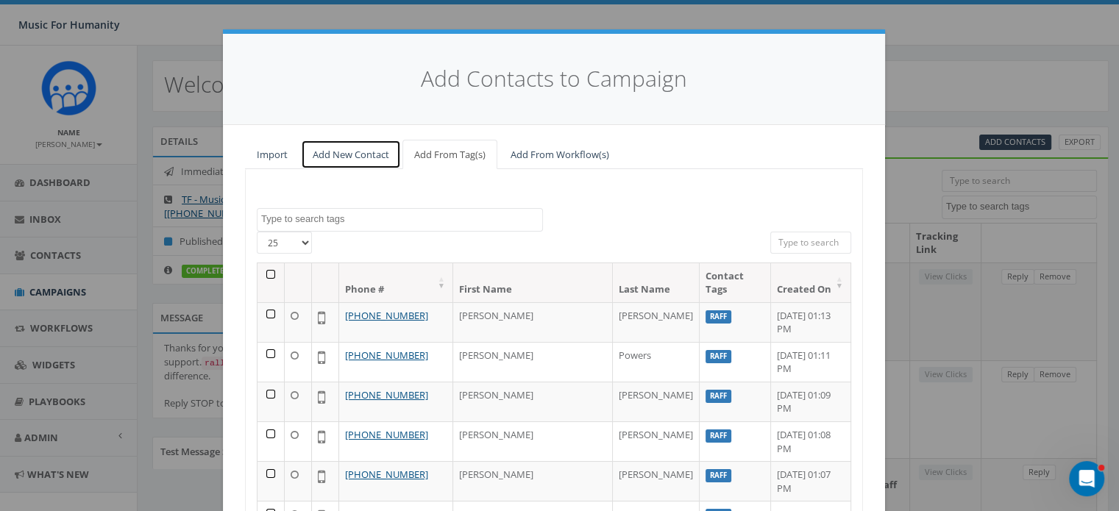
click at [335, 156] on link "Add New Contact" at bounding box center [351, 155] width 100 height 30
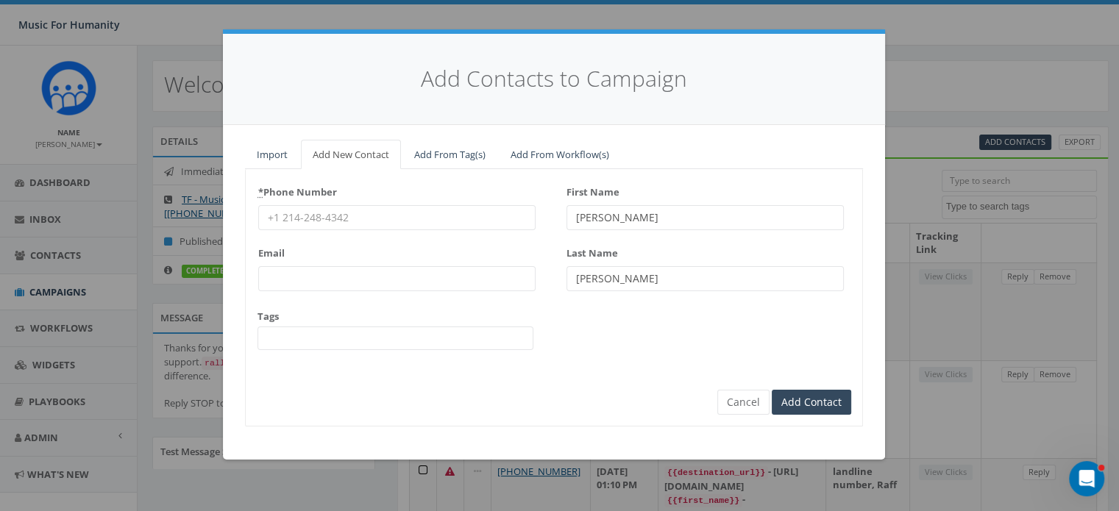
click at [308, 219] on input "* Phone Number" at bounding box center [396, 217] width 277 height 25
type input "9299286592"
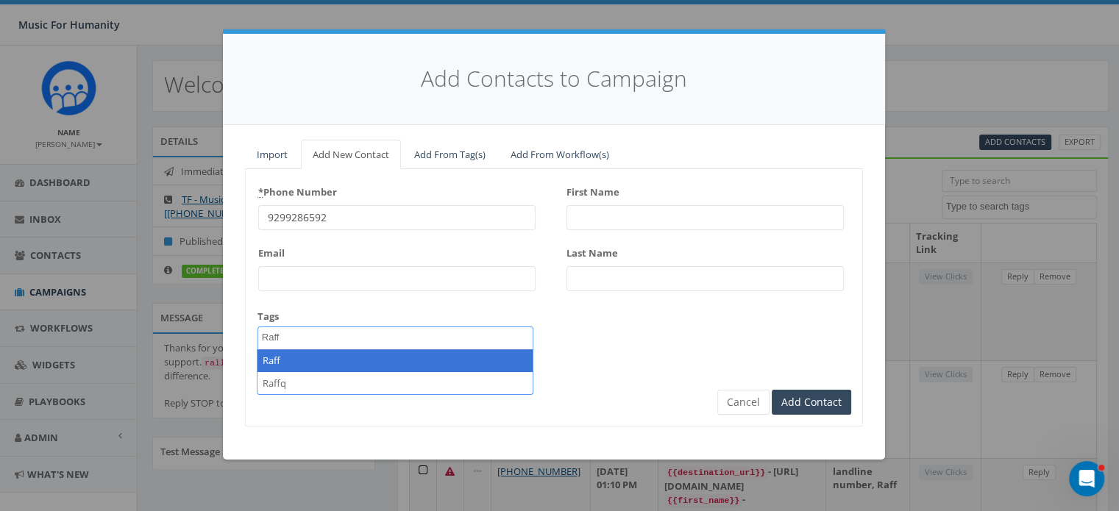
type textarea "Raff"
select select "Raff"
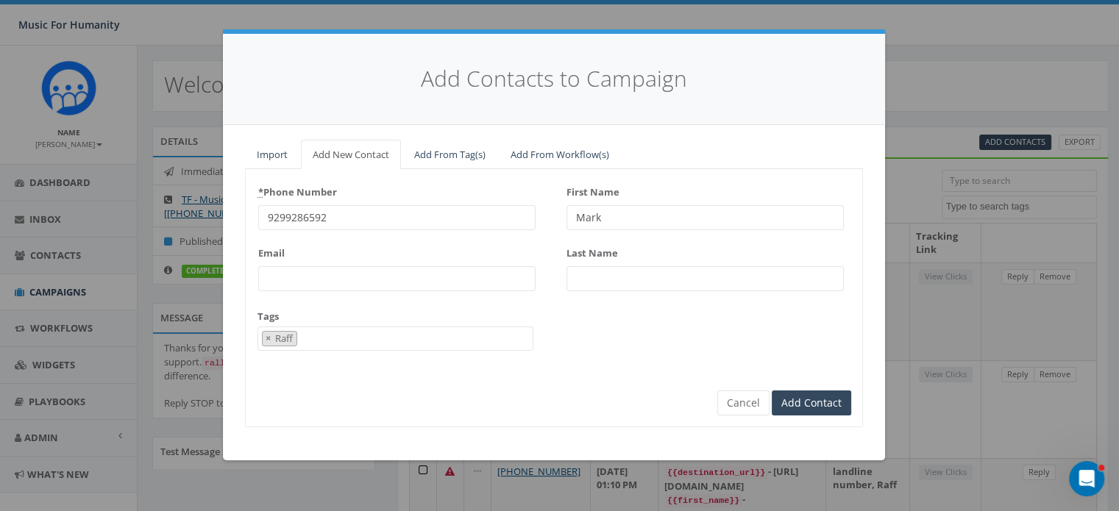
type input "Mark"
type input "Ratikan"
click at [772, 391] on input "Add Contact" at bounding box center [811, 403] width 79 height 25
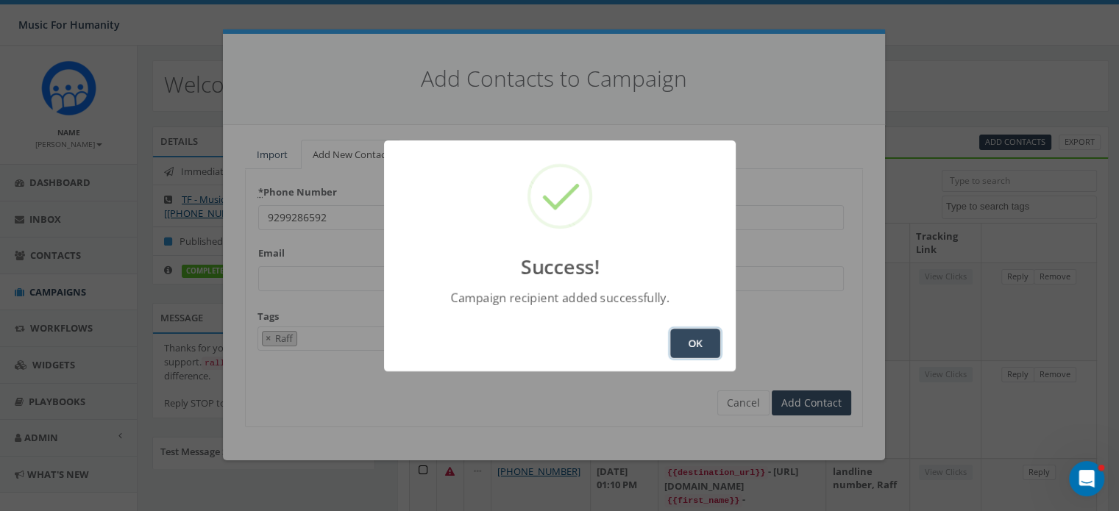
click at [706, 338] on button "OK" at bounding box center [695, 343] width 50 height 29
